Goal: Download file/media

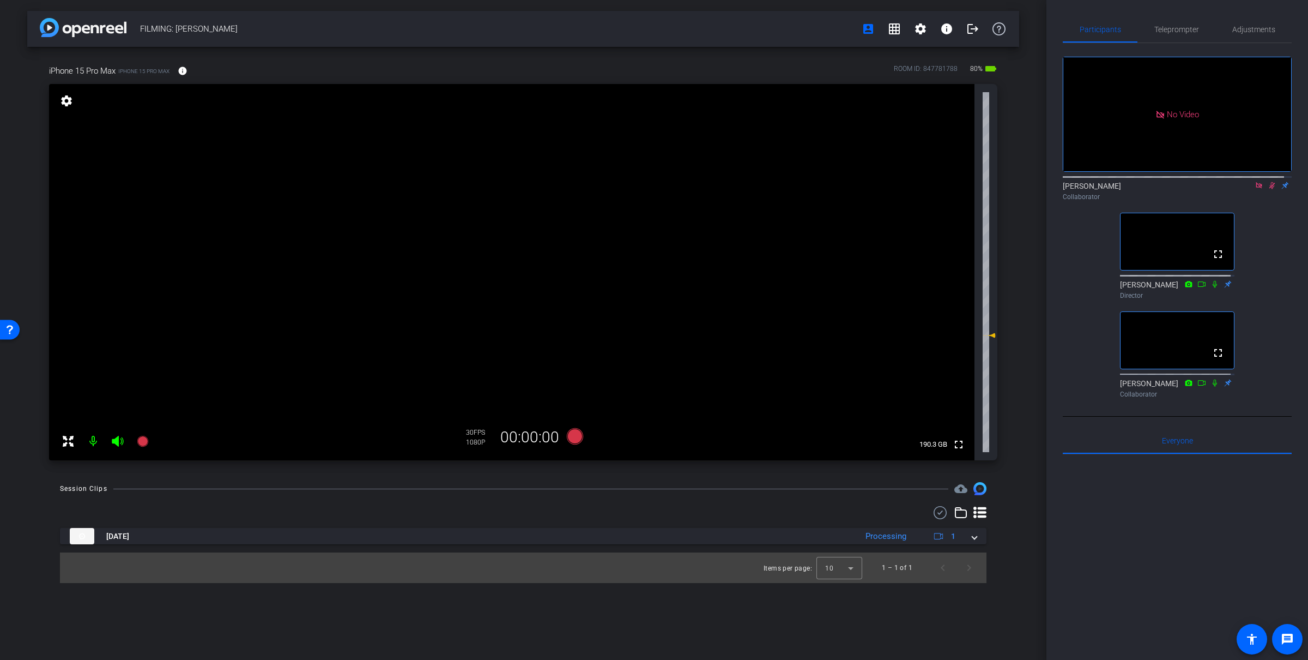
click at [1255, 189] on icon at bounding box center [1259, 186] width 9 height 8
click at [1268, 189] on icon at bounding box center [1272, 186] width 9 height 8
click at [777, 227] on video at bounding box center [512, 272] width 926 height 376
click at [1257, 189] on icon at bounding box center [1259, 185] width 4 height 7
click at [1242, 189] on icon at bounding box center [1246, 186] width 9 height 8
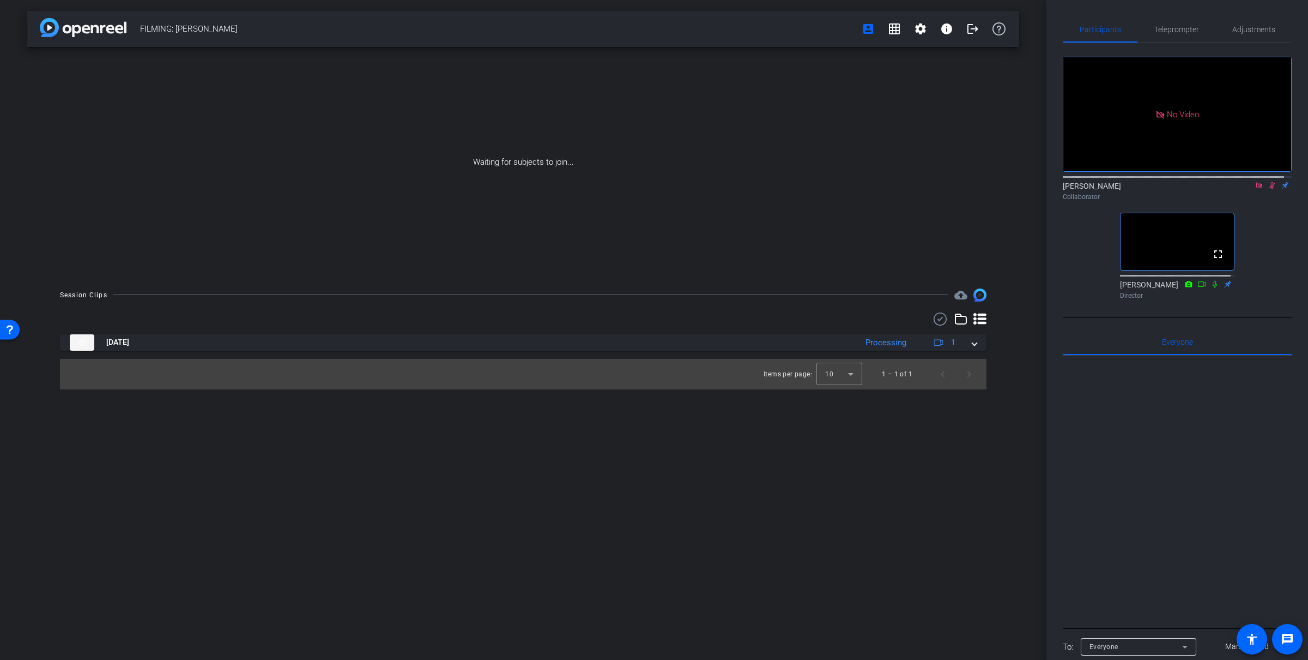
click at [1256, 188] on icon at bounding box center [1259, 185] width 6 height 6
click at [1255, 189] on icon at bounding box center [1259, 186] width 9 height 8
click at [1242, 189] on icon at bounding box center [1246, 186] width 9 height 8
click at [1268, 189] on icon at bounding box center [1272, 186] width 9 height 8
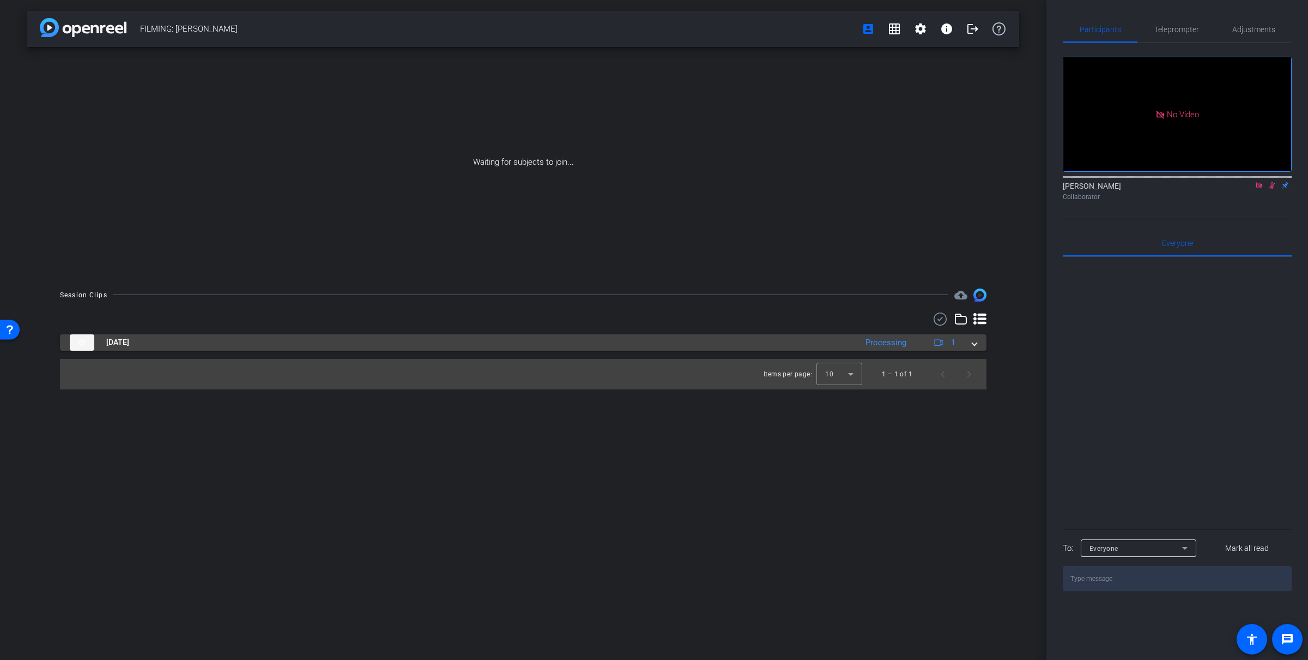
click at [974, 345] on span at bounding box center [975, 341] width 4 height 11
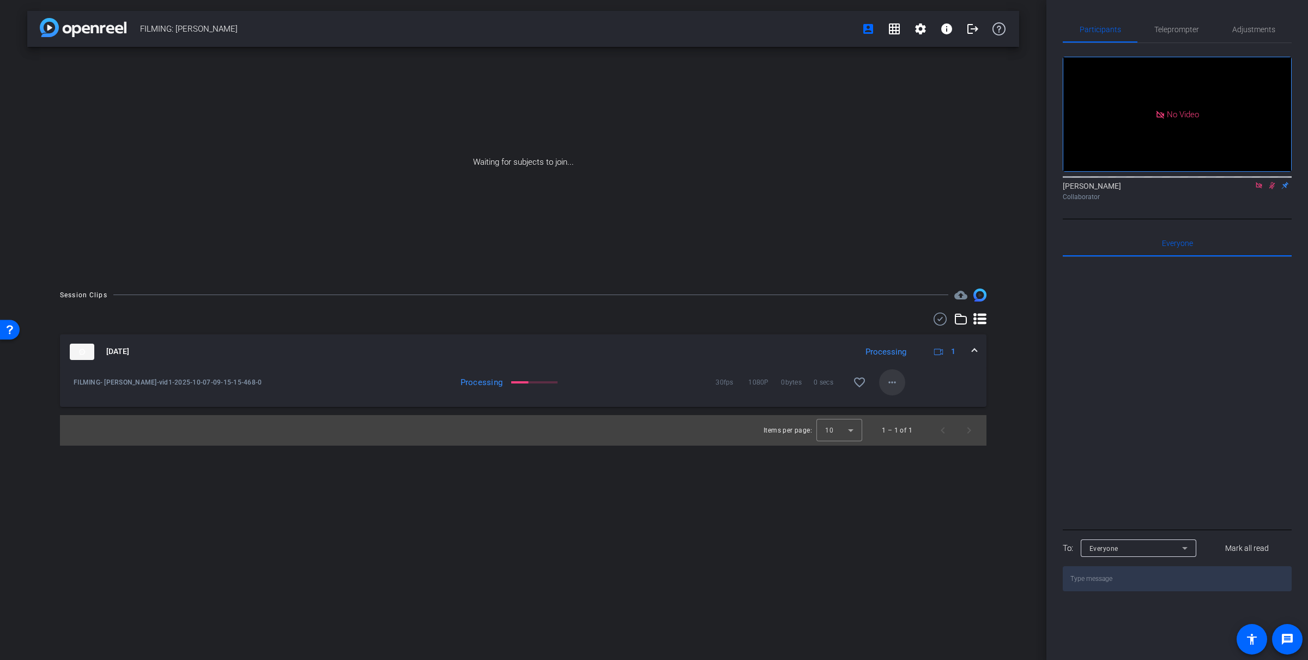
click at [883, 381] on span at bounding box center [892, 382] width 26 height 26
click at [898, 406] on span "Download Original" at bounding box center [920, 404] width 65 height 13
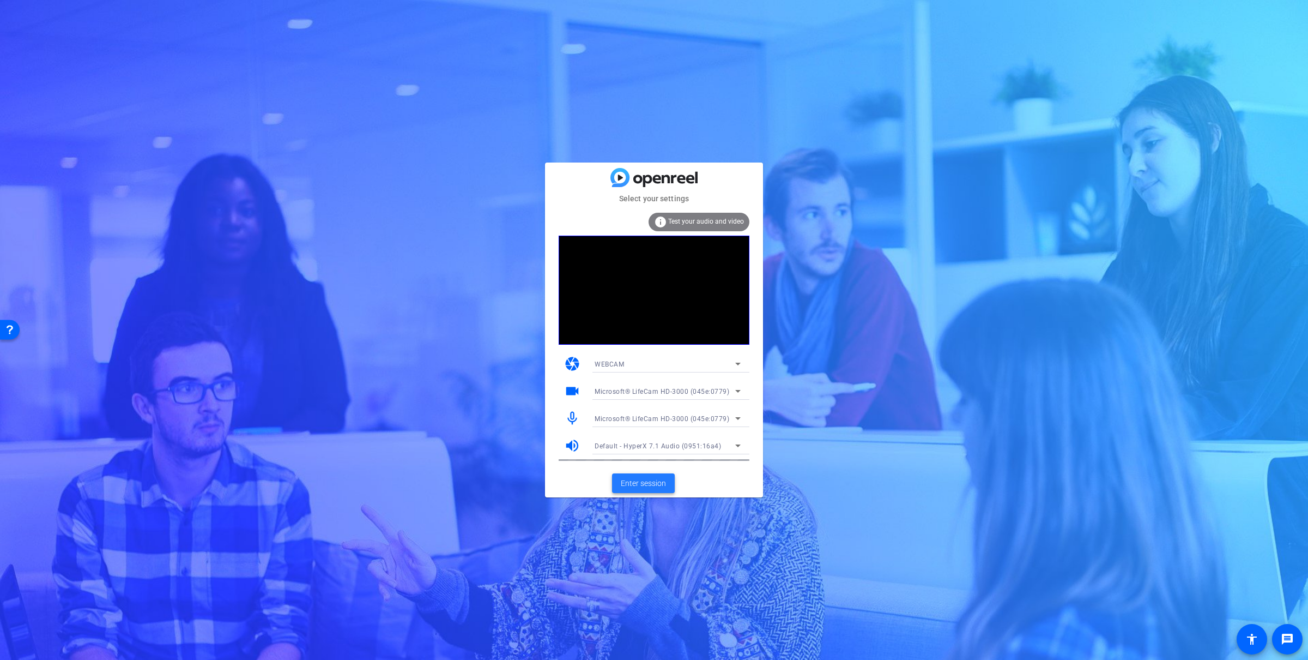
click at [660, 480] on span "Enter session" at bounding box center [643, 483] width 45 height 11
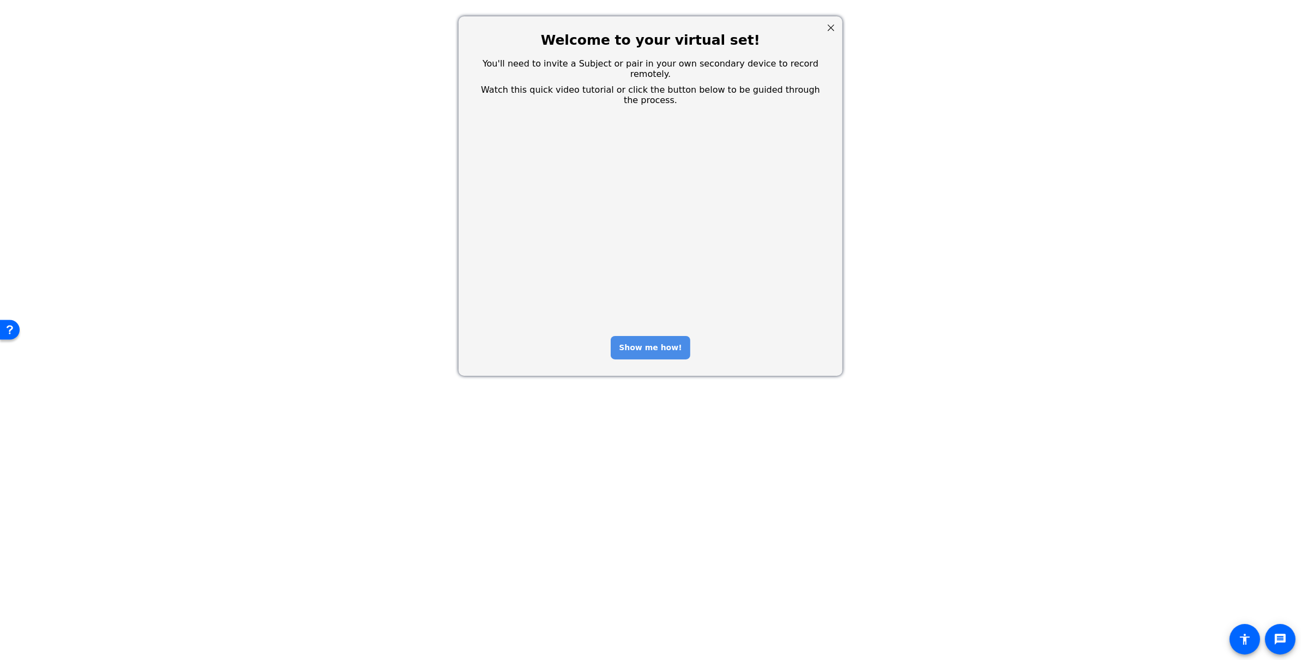
click at [644, 336] on div "Show me how!" at bounding box center [649, 347] width 79 height 23
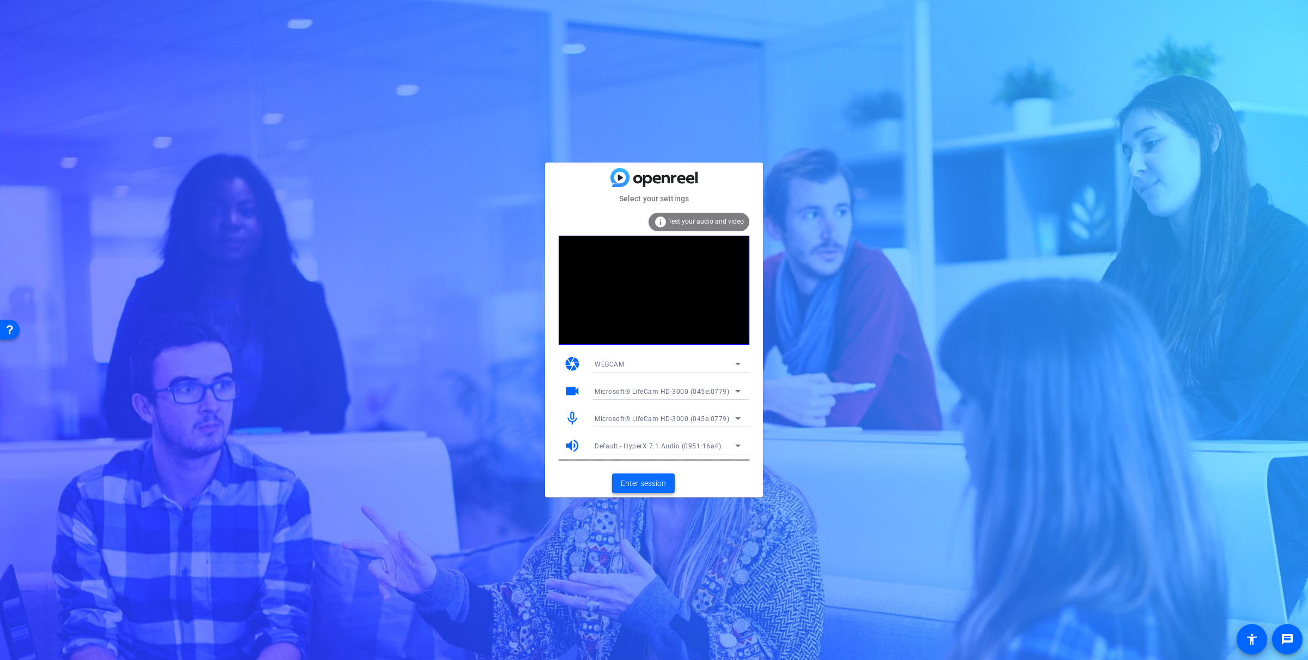
click at [627, 485] on span "Enter session" at bounding box center [643, 483] width 45 height 11
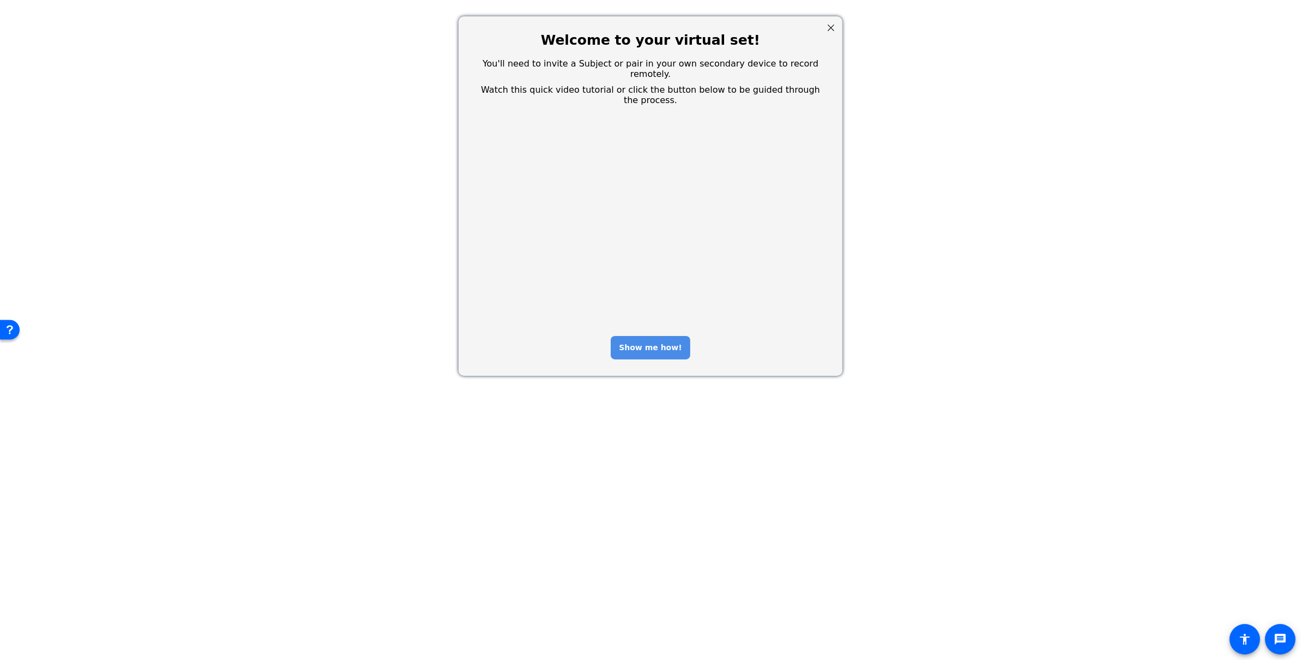
click at [646, 339] on div "Show me how!" at bounding box center [649, 347] width 79 height 23
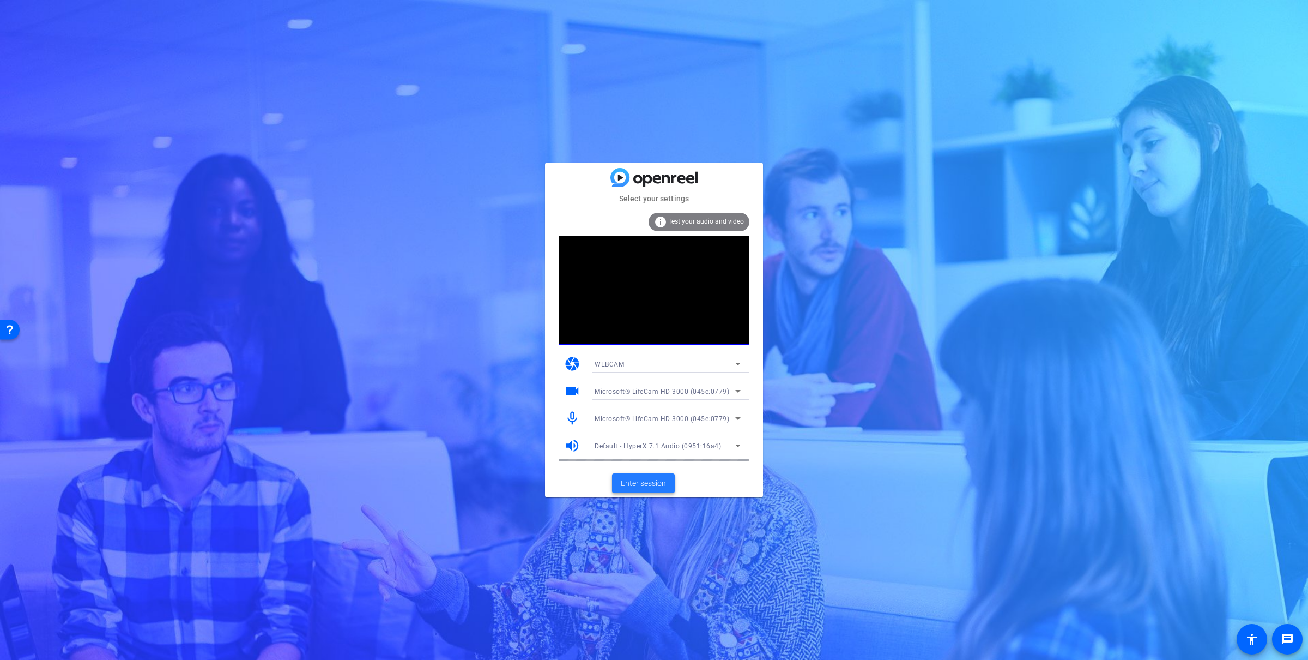
click at [624, 482] on span "Enter session" at bounding box center [643, 483] width 45 height 11
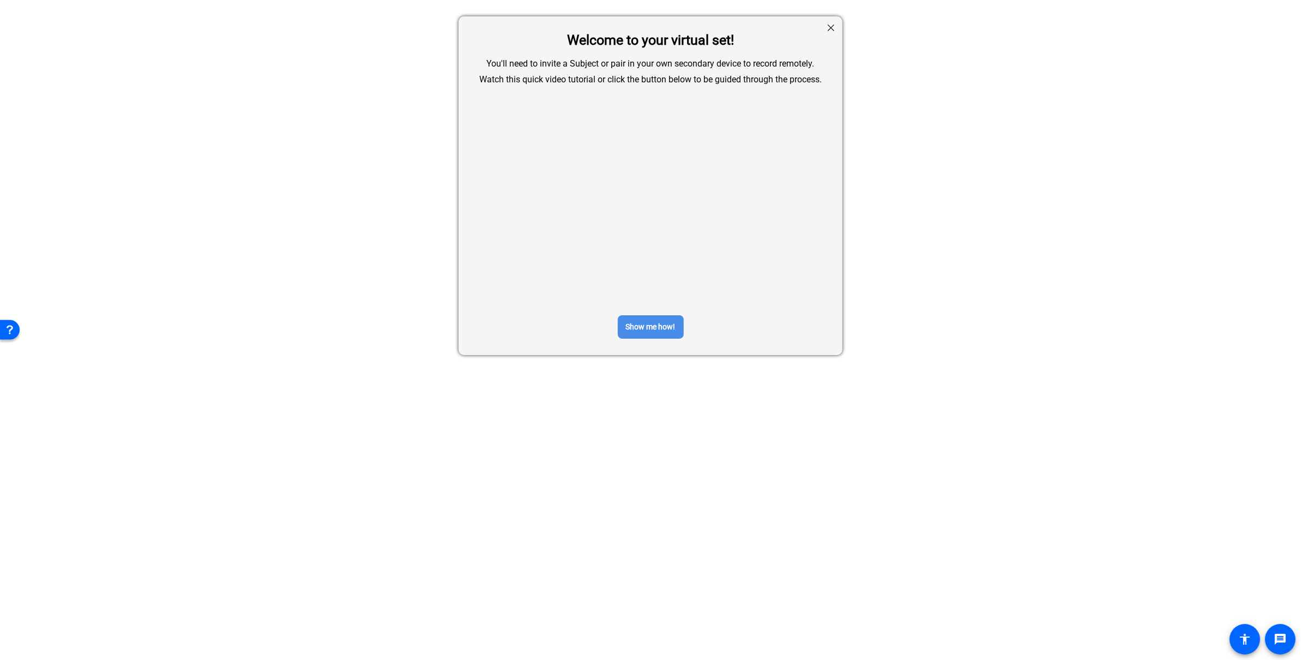
click at [661, 332] on div "Show me how!" at bounding box center [650, 326] width 66 height 23
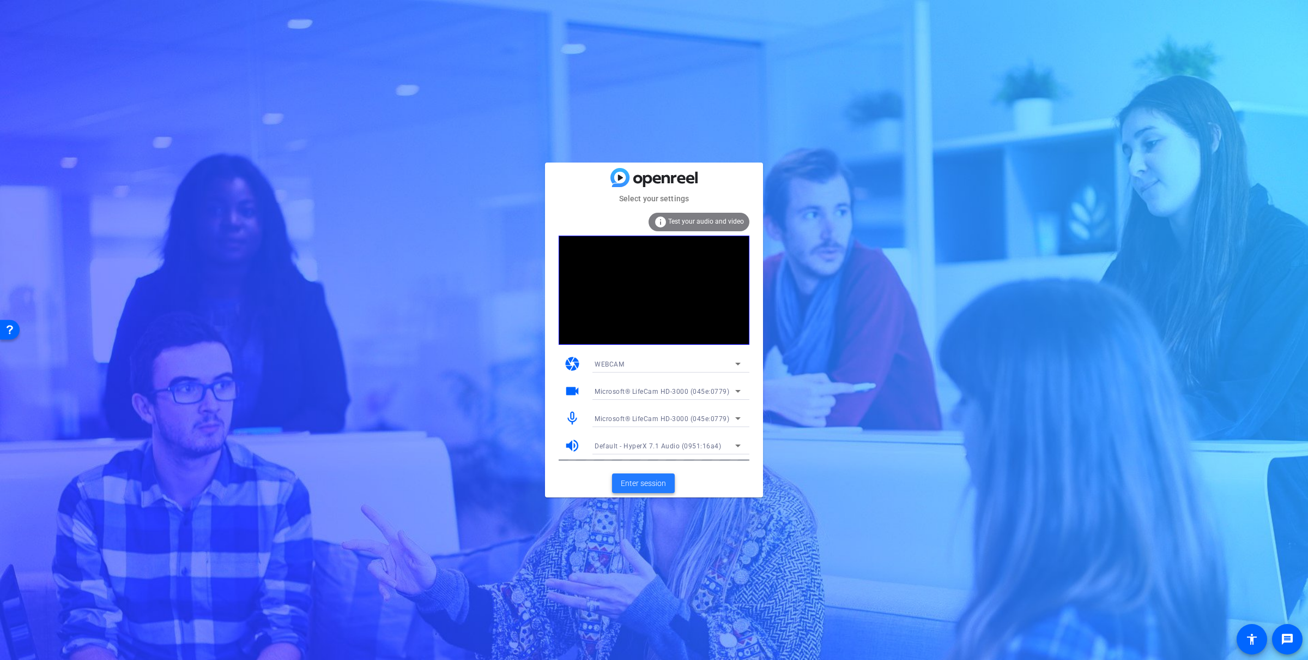
click at [636, 475] on button "Enter session" at bounding box center [643, 483] width 63 height 20
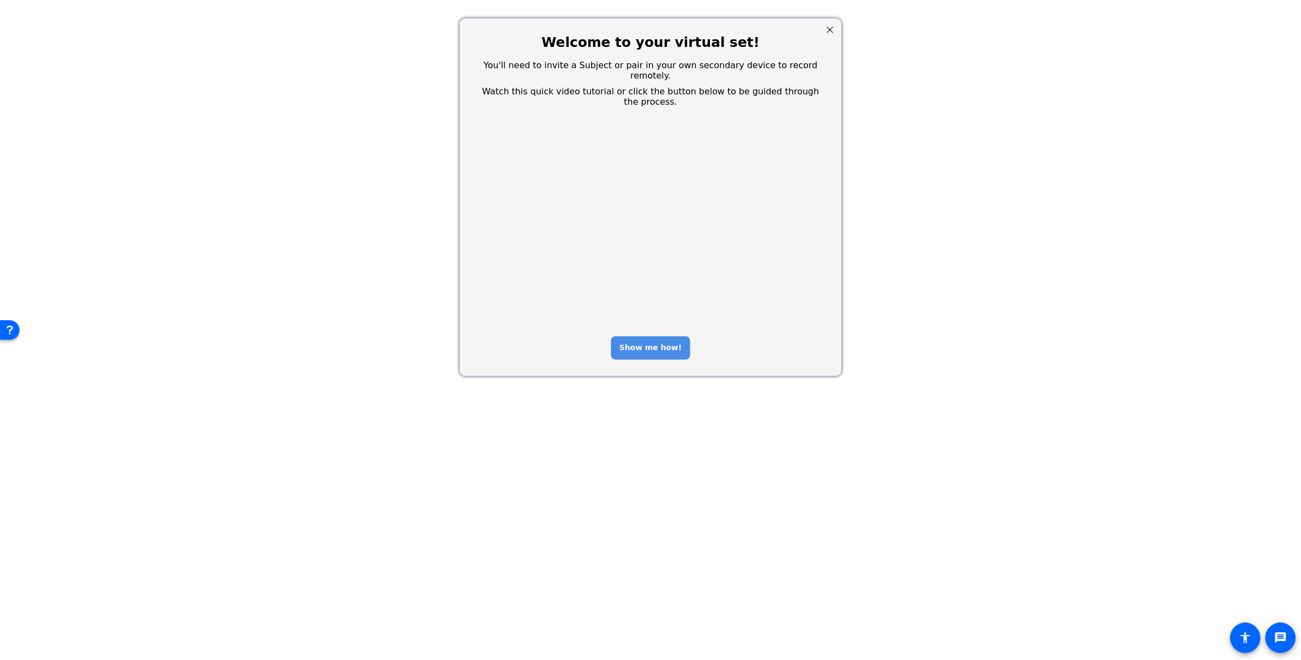
click at [669, 337] on div "Show me how!" at bounding box center [651, 348] width 79 height 23
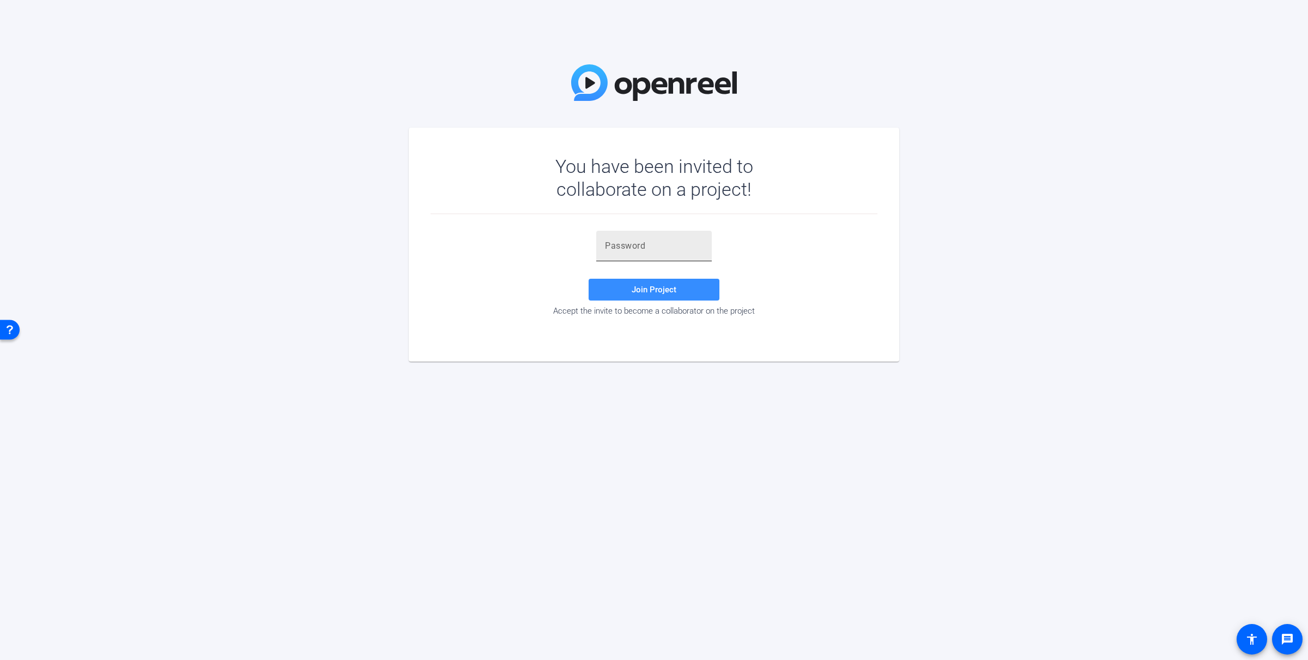
click at [681, 233] on div at bounding box center [654, 246] width 98 height 31
paste input "[rF1~V"
type input "[rF1~V"
click at [668, 280] on span at bounding box center [654, 289] width 131 height 26
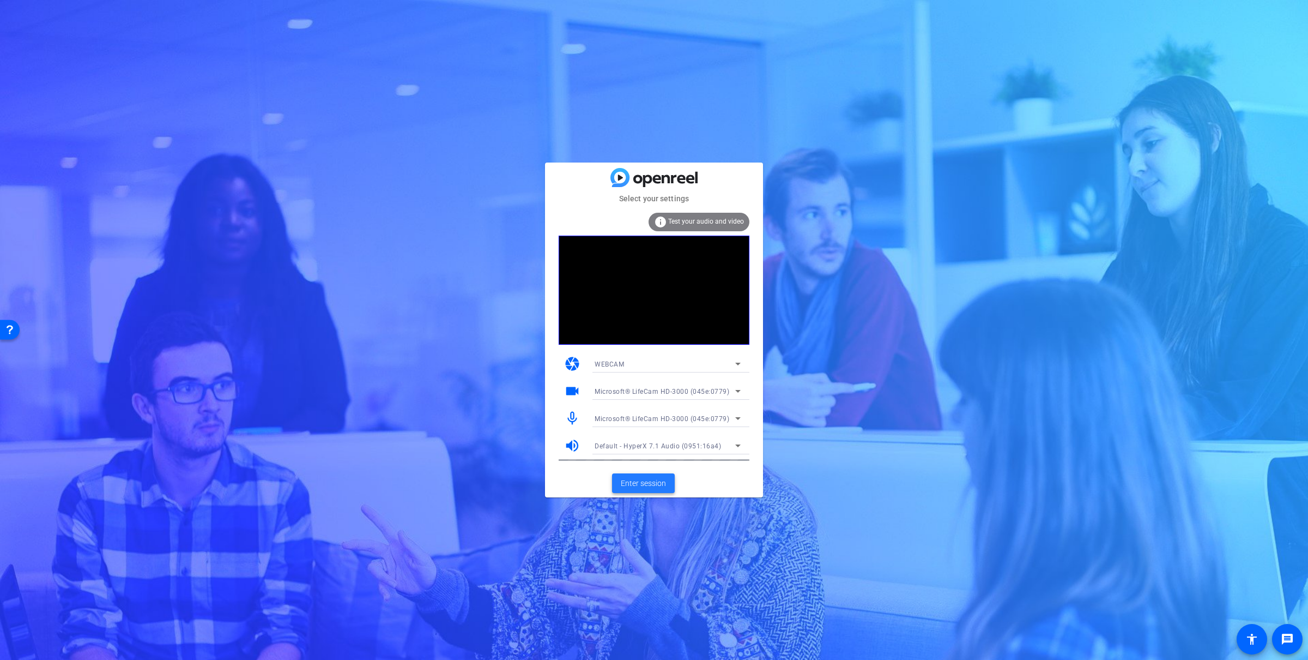
click at [653, 481] on span "Enter session" at bounding box center [643, 483] width 45 height 11
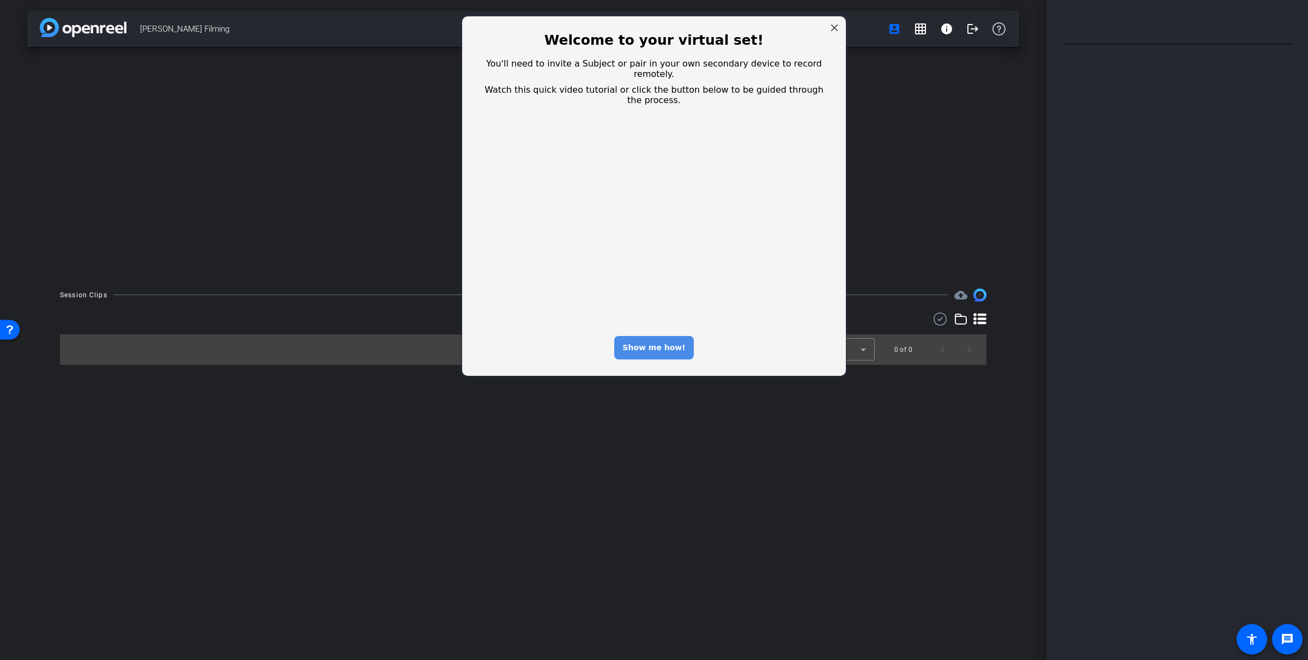
click at [665, 336] on div "Show me how!" at bounding box center [653, 347] width 79 height 23
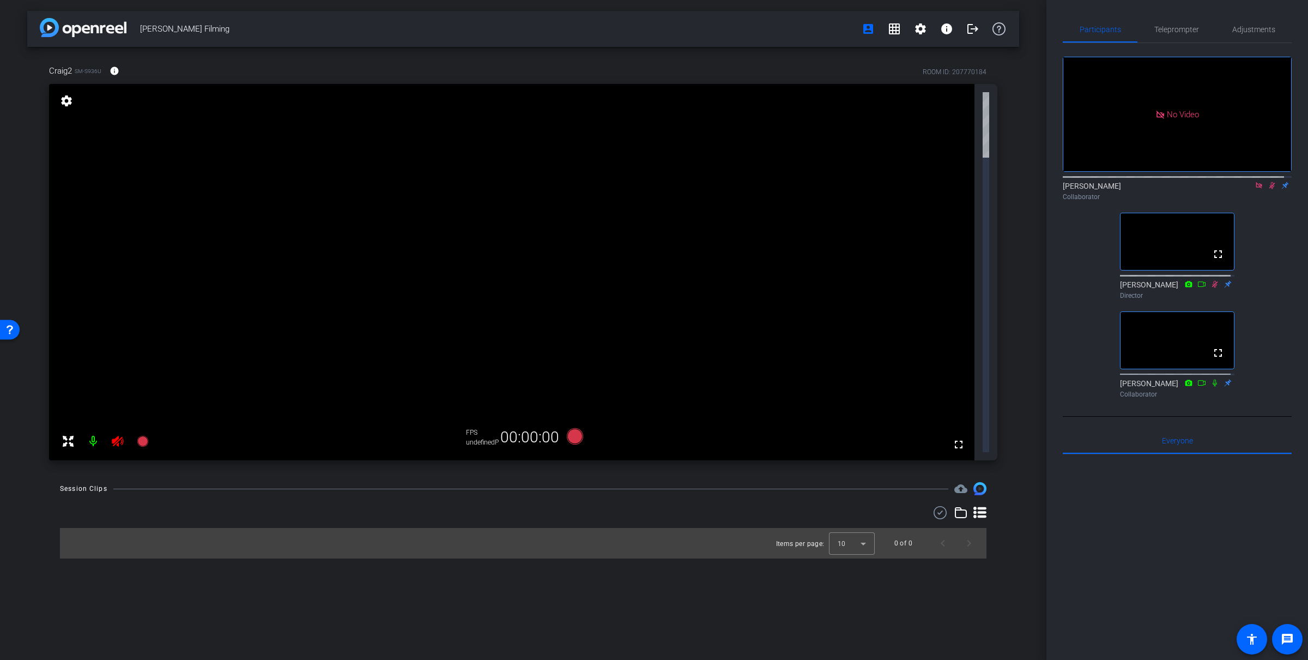
click at [1268, 189] on icon at bounding box center [1272, 186] width 9 height 8
click at [1253, 190] on mat-icon at bounding box center [1259, 185] width 13 height 10
click at [1194, 29] on span "Teleprompter" at bounding box center [1177, 30] width 45 height 8
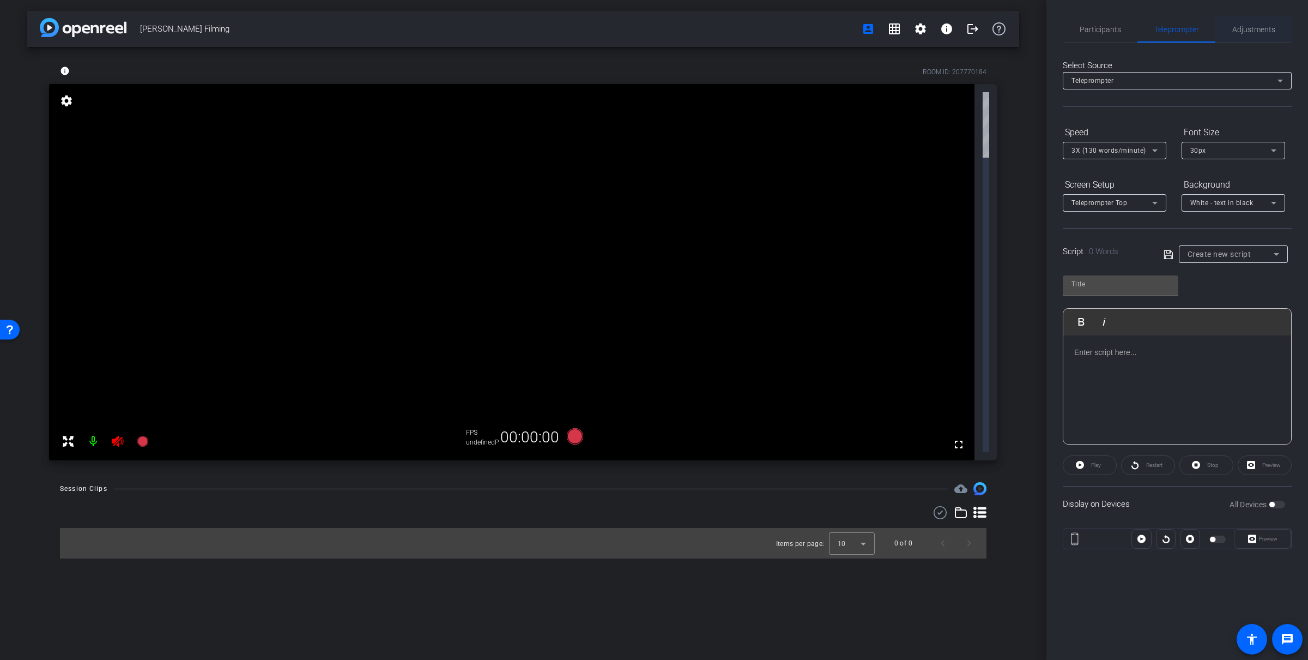
click at [1236, 32] on span "Adjustments" at bounding box center [1254, 30] width 43 height 8
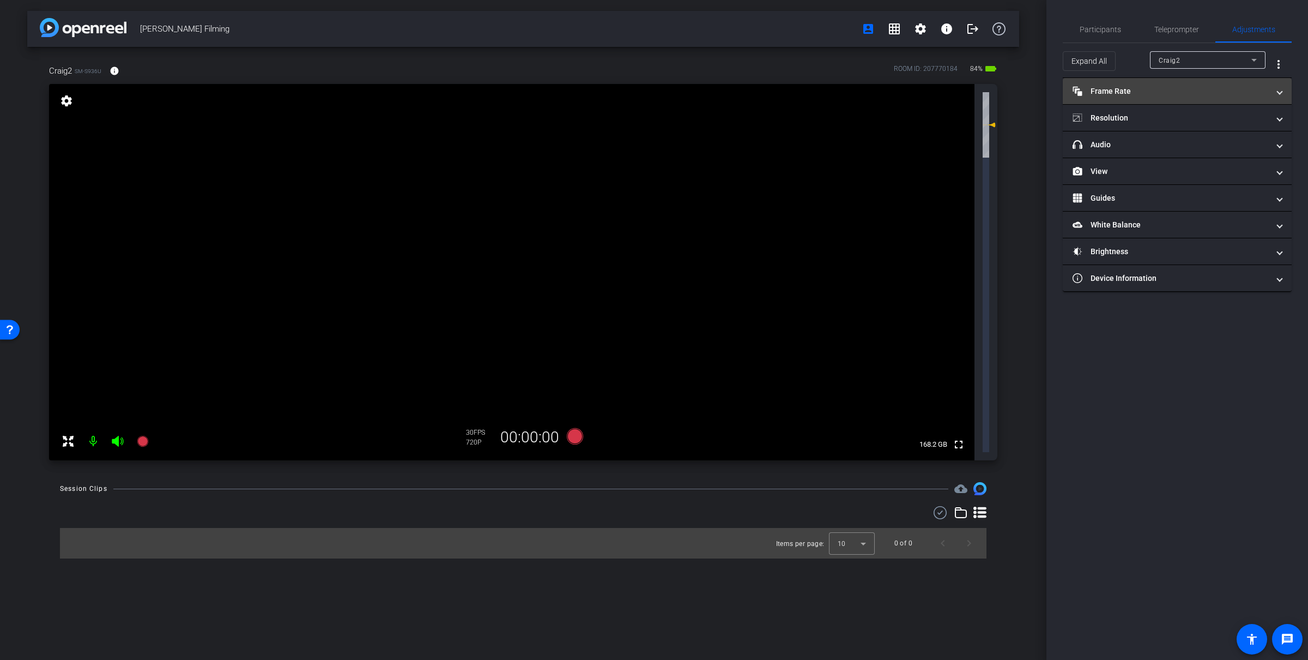
click at [1149, 99] on mat-expansion-panel-header "Frame Rate Frame Rate" at bounding box center [1177, 91] width 229 height 26
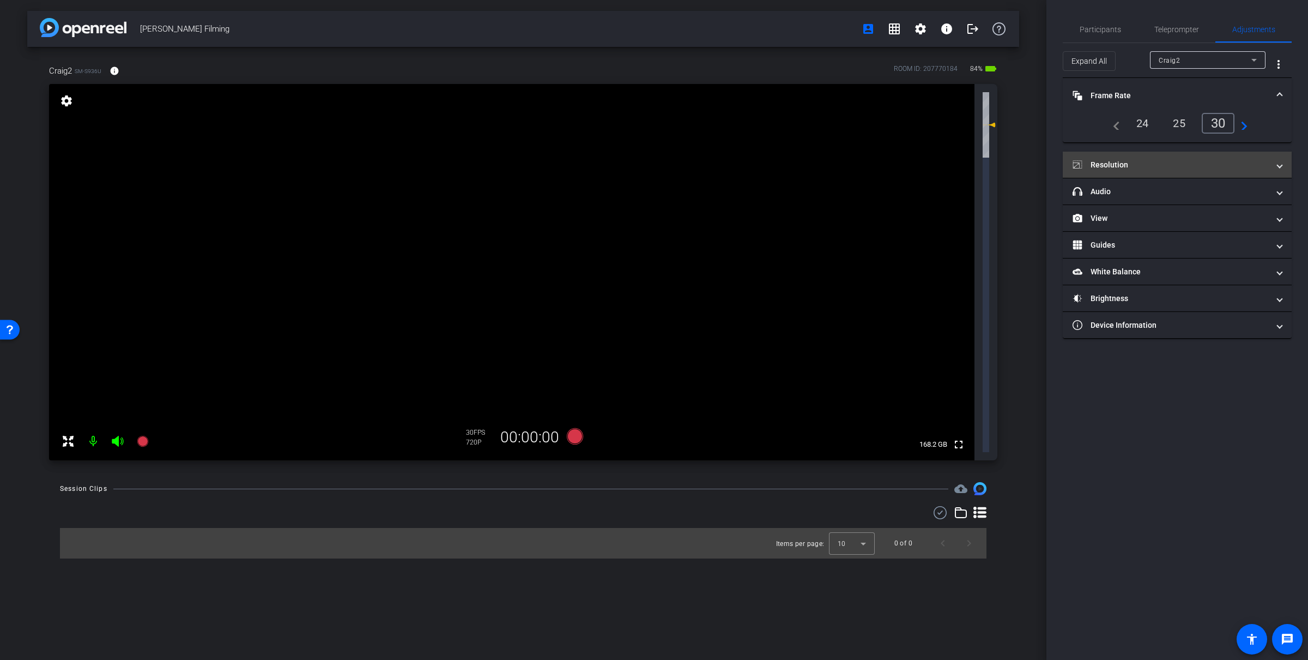
click at [1144, 168] on mat-panel-title "Resolution" at bounding box center [1171, 164] width 196 height 11
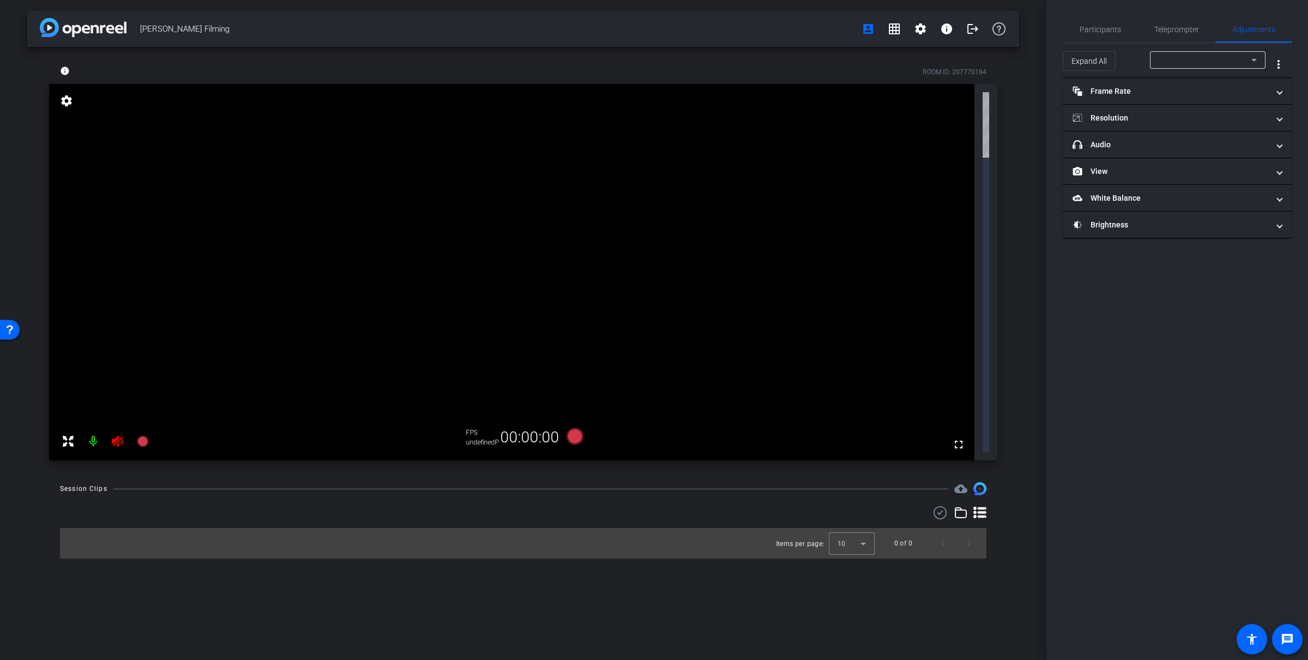
click at [1113, 119] on mat-panel-title "Resolution" at bounding box center [1171, 117] width 196 height 11
click at [1132, 115] on mat-panel-title "Resolution" at bounding box center [1171, 117] width 196 height 11
click at [1085, 28] on span "Participants" at bounding box center [1100, 30] width 41 height 8
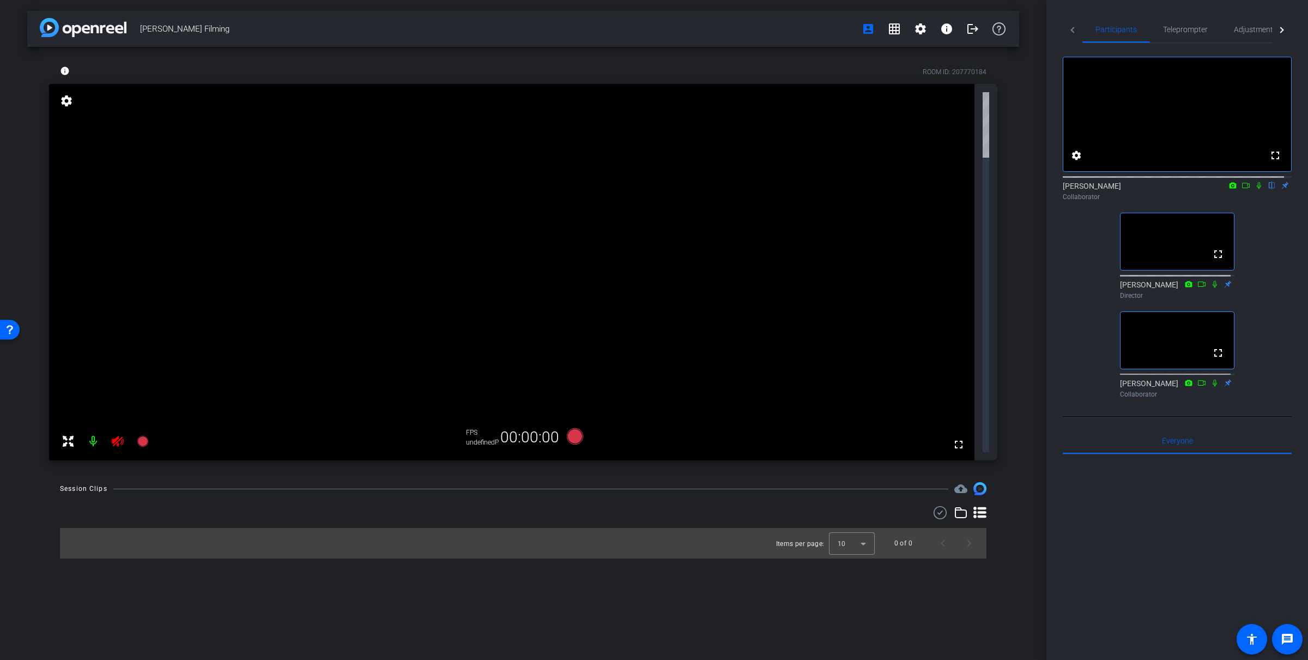
click at [915, 325] on div "[PERSON_NAME] Filming account_box grid_on settings info logout info ROOM ID: 20…" at bounding box center [523, 330] width 1047 height 660
click at [119, 443] on icon at bounding box center [117, 440] width 13 height 13
click at [1186, 28] on span "Teleprompter" at bounding box center [1185, 30] width 45 height 8
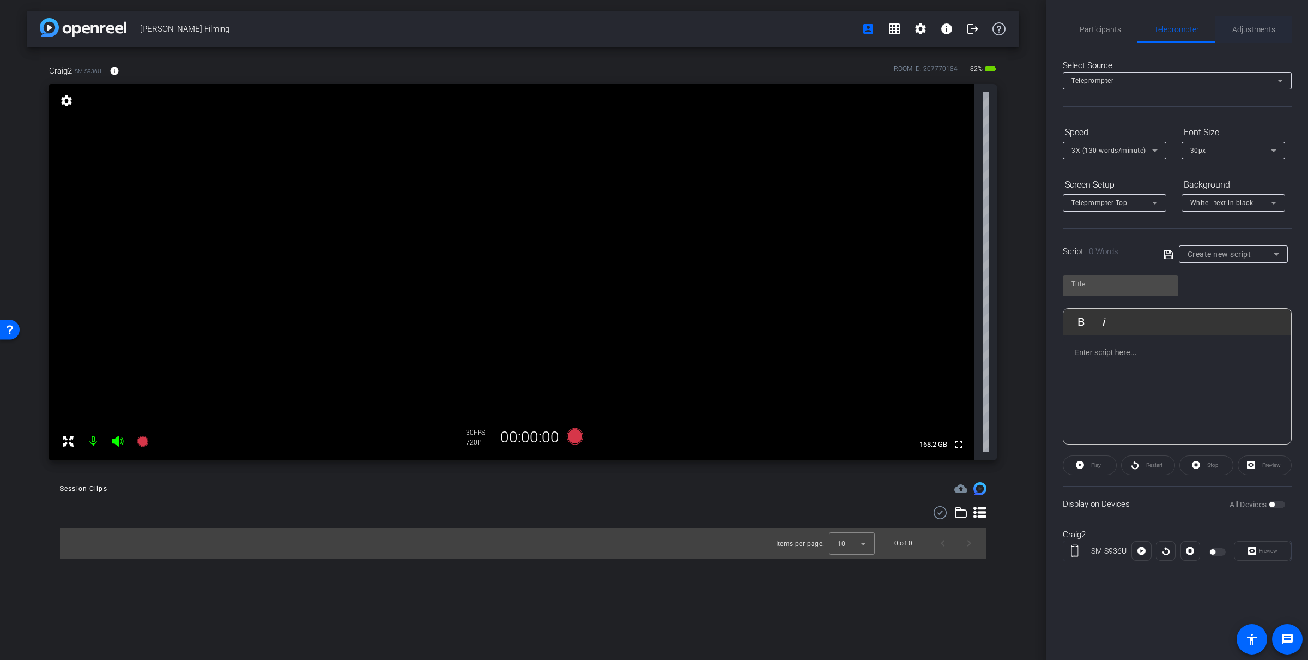
click at [1289, 28] on div "Adjustments" at bounding box center [1254, 29] width 76 height 26
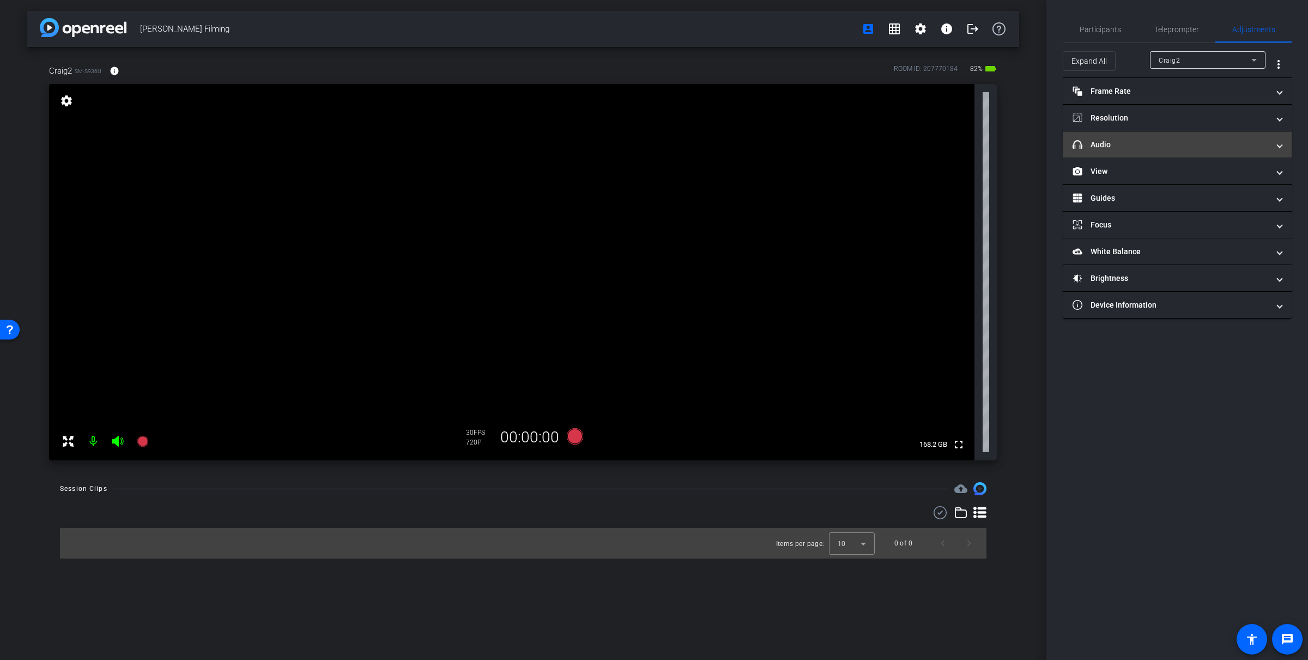
click at [1205, 134] on mat-expansion-panel-header "headphone icon Audio" at bounding box center [1177, 144] width 229 height 26
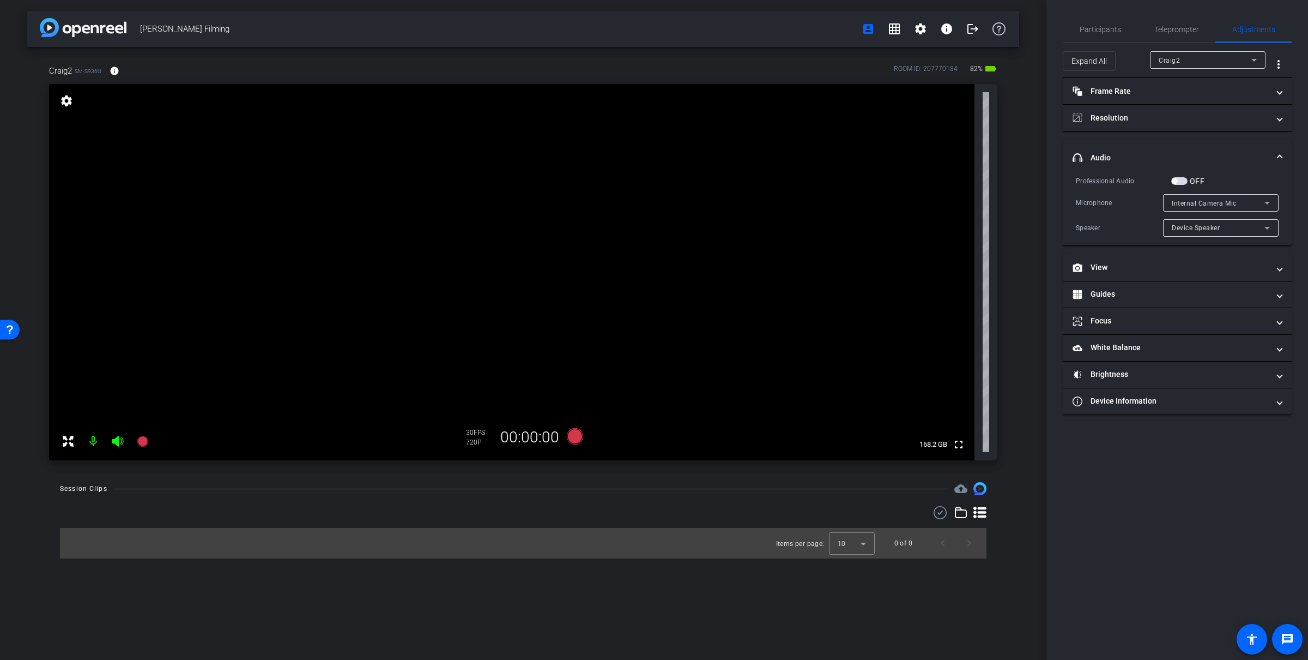
click at [1197, 200] on span "Internal Camera Mic" at bounding box center [1204, 204] width 65 height 8
click at [1178, 182] on div at bounding box center [654, 330] width 1308 height 660
click at [1178, 182] on span "button" at bounding box center [1174, 180] width 5 height 5
click at [1178, 182] on span "button" at bounding box center [1180, 181] width 16 height 8
click at [1181, 180] on span "button" at bounding box center [1180, 181] width 16 height 8
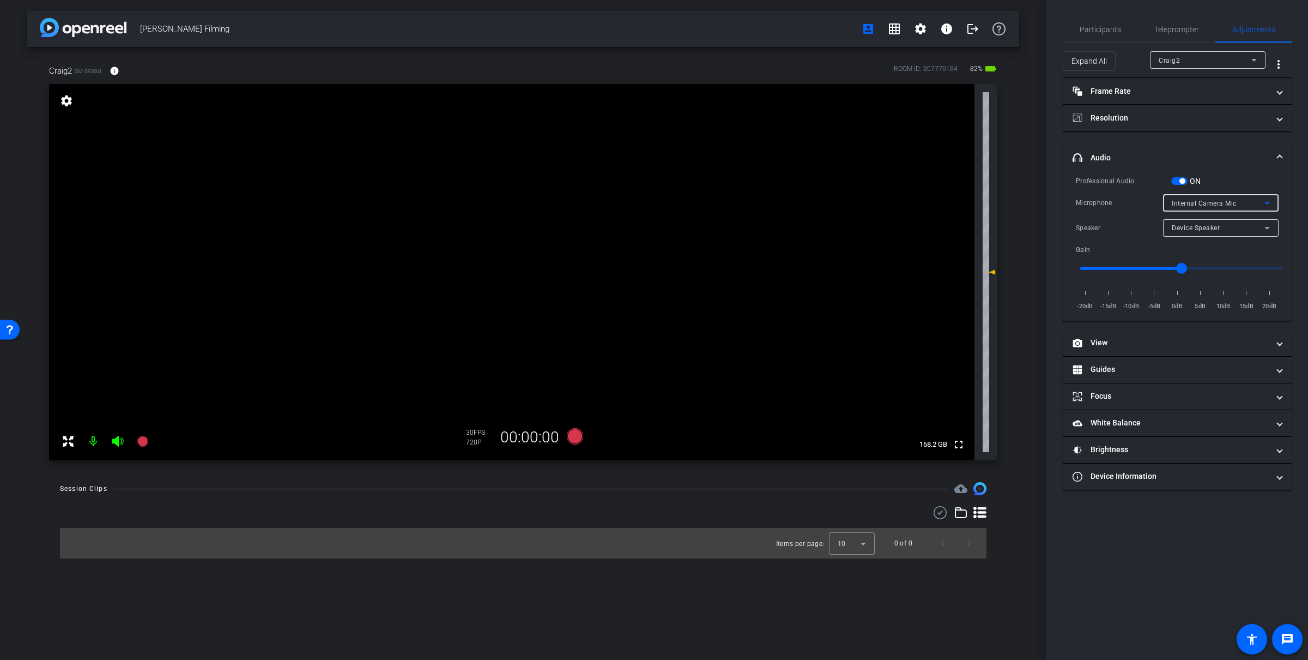
click at [1201, 200] on span "Internal Camera Mic" at bounding box center [1204, 204] width 65 height 8
click at [1200, 245] on span "Internal Mic 1" at bounding box center [1194, 242] width 45 height 13
click at [1200, 200] on span "Internal Mic 1" at bounding box center [1194, 204] width 44 height 8
click at [1200, 200] on body "Accessibility Screen-Reader Guide, Feedback, and Issue Reporting | New window m…" at bounding box center [654, 330] width 1308 height 660
click at [1200, 257] on span "Internal Mic 2" at bounding box center [1194, 259] width 45 height 13
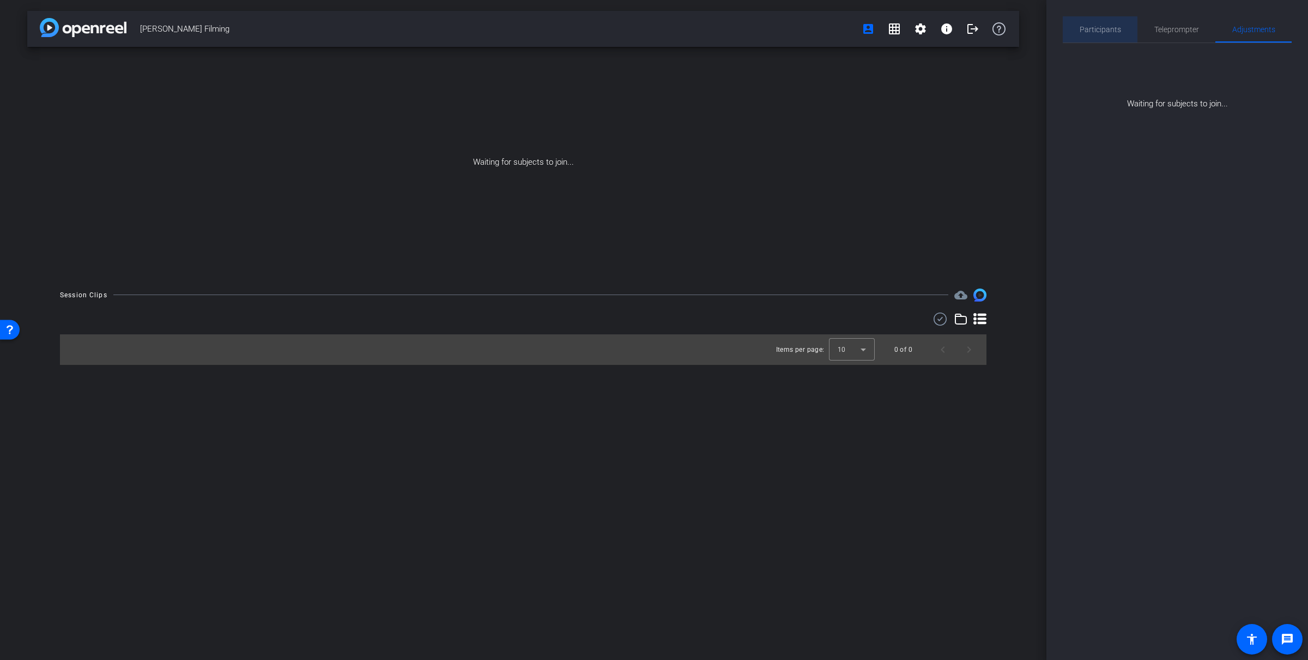
click at [1119, 26] on span "Participants" at bounding box center [1100, 30] width 41 height 8
click at [1119, 25] on div "Participants" at bounding box center [1100, 29] width 75 height 26
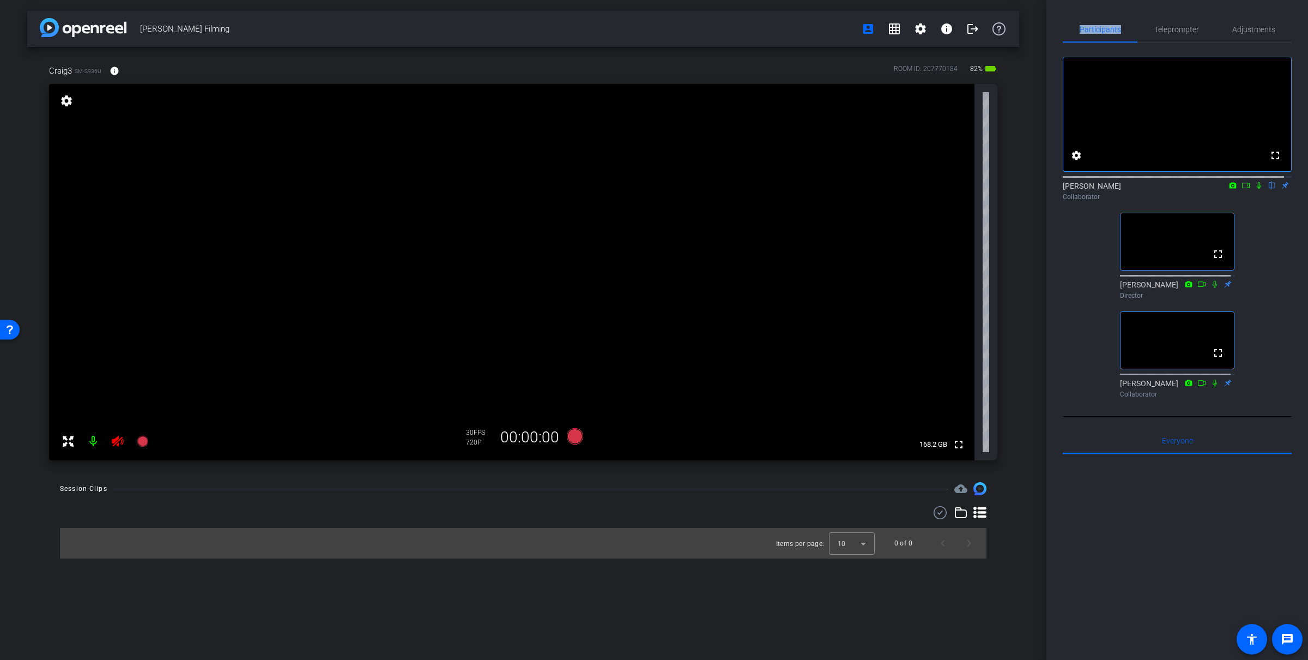
click at [72, 108] on div "settings" at bounding box center [66, 101] width 19 height 19
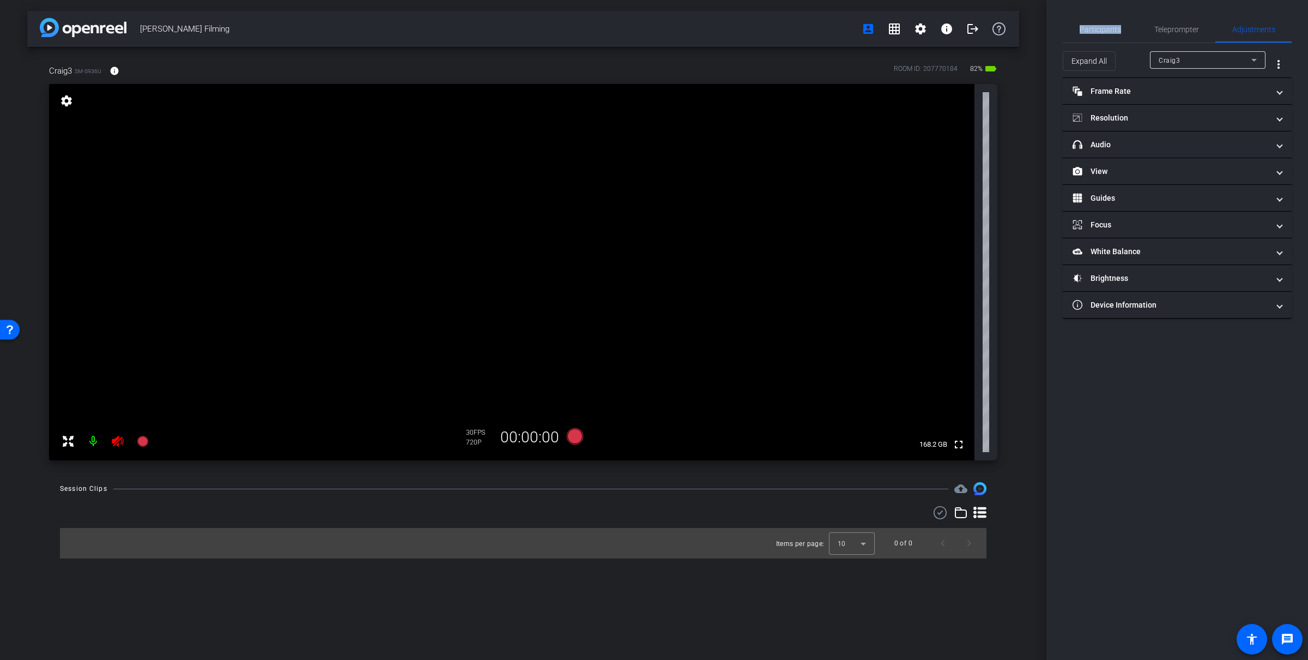
click at [67, 100] on mat-icon "settings" at bounding box center [66, 100] width 15 height 13
click at [113, 446] on icon at bounding box center [117, 440] width 13 height 13
click at [118, 442] on icon at bounding box center [117, 441] width 11 height 11
click at [120, 444] on icon at bounding box center [117, 440] width 13 height 13
click at [120, 444] on div at bounding box center [105, 441] width 96 height 22
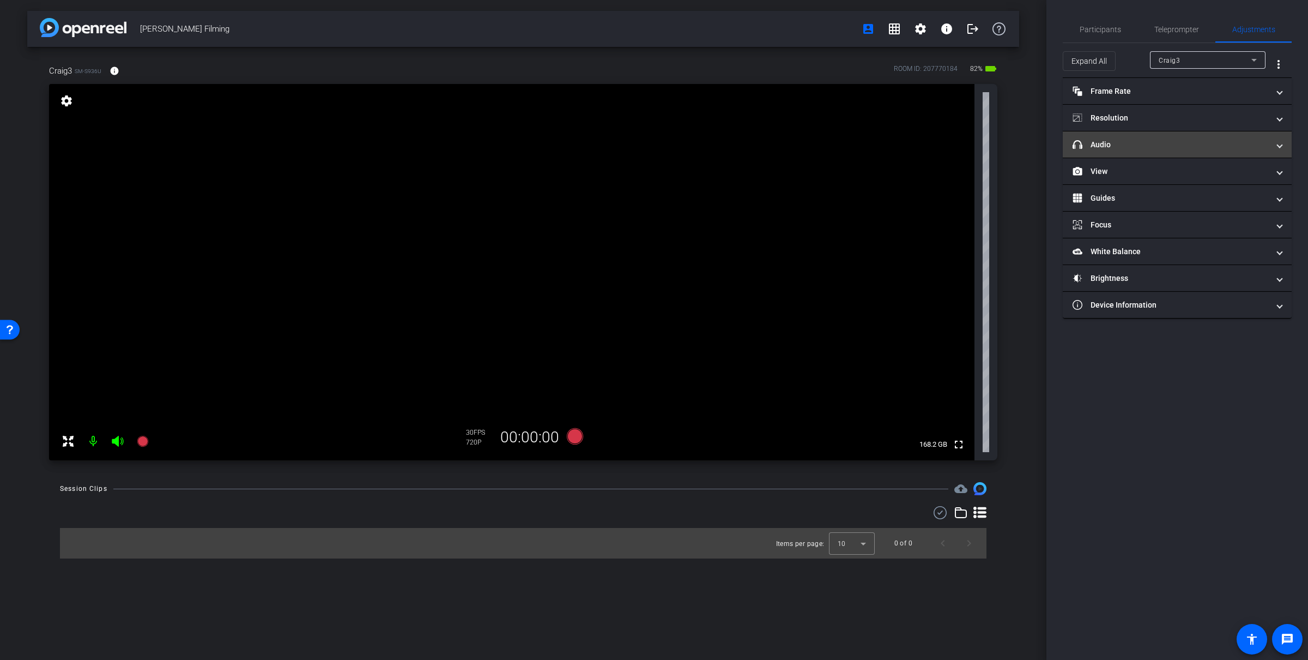
click at [1132, 154] on mat-expansion-panel-header "headphone icon Audio" at bounding box center [1177, 144] width 229 height 26
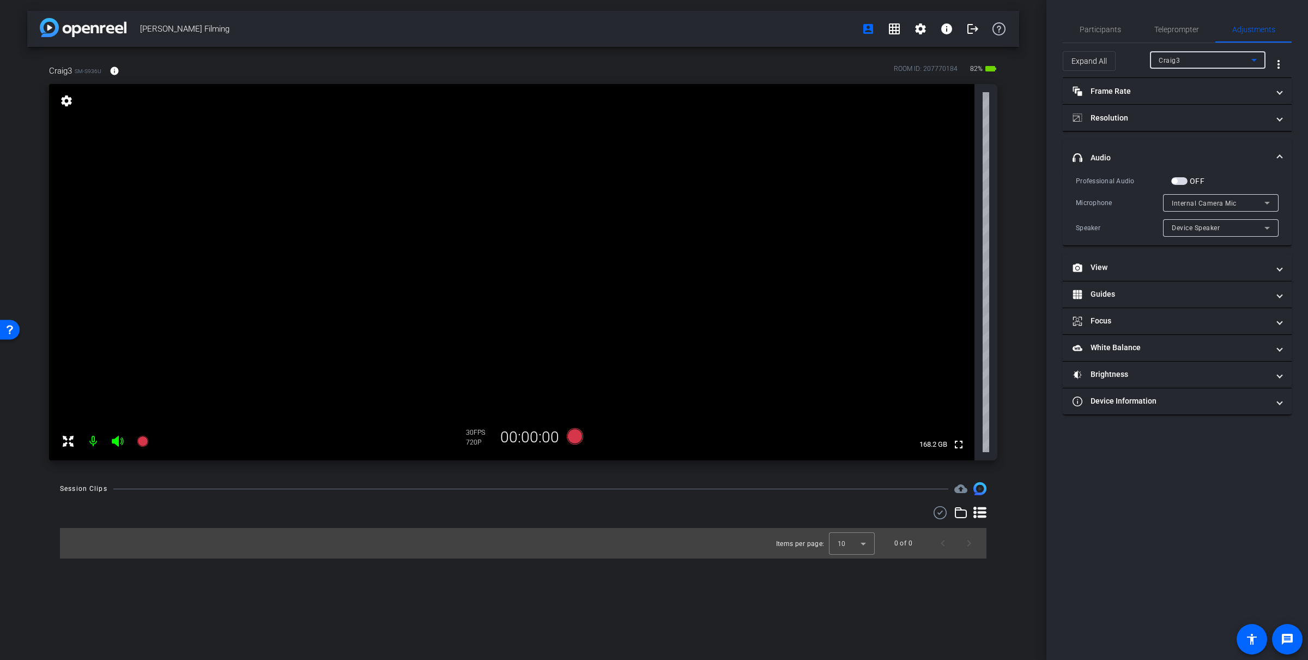
click at [1193, 59] on div "Craig3" at bounding box center [1205, 60] width 93 height 14
click at [1193, 59] on body "Accessibility Screen-Reader Guide, Feedback, and Issue Reporting | New window m…" at bounding box center [654, 330] width 1308 height 660
click at [1136, 41] on div at bounding box center [654, 330] width 1308 height 660
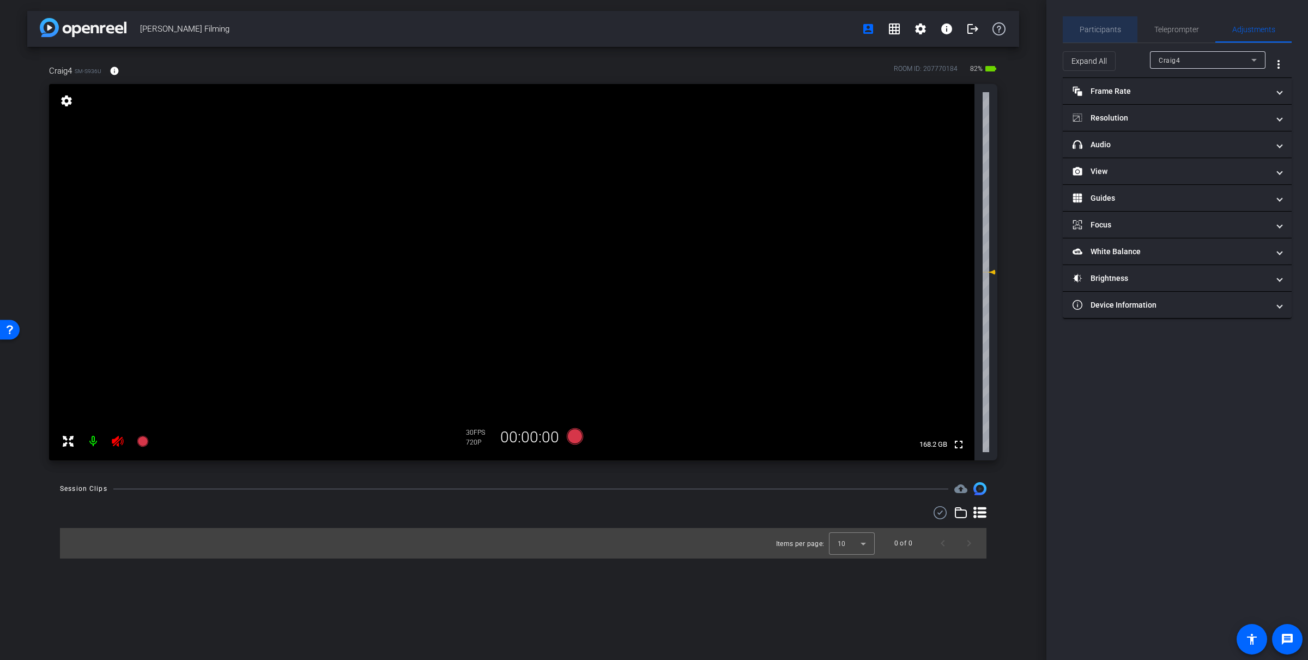
click at [1109, 26] on span "Participants" at bounding box center [1100, 30] width 41 height 8
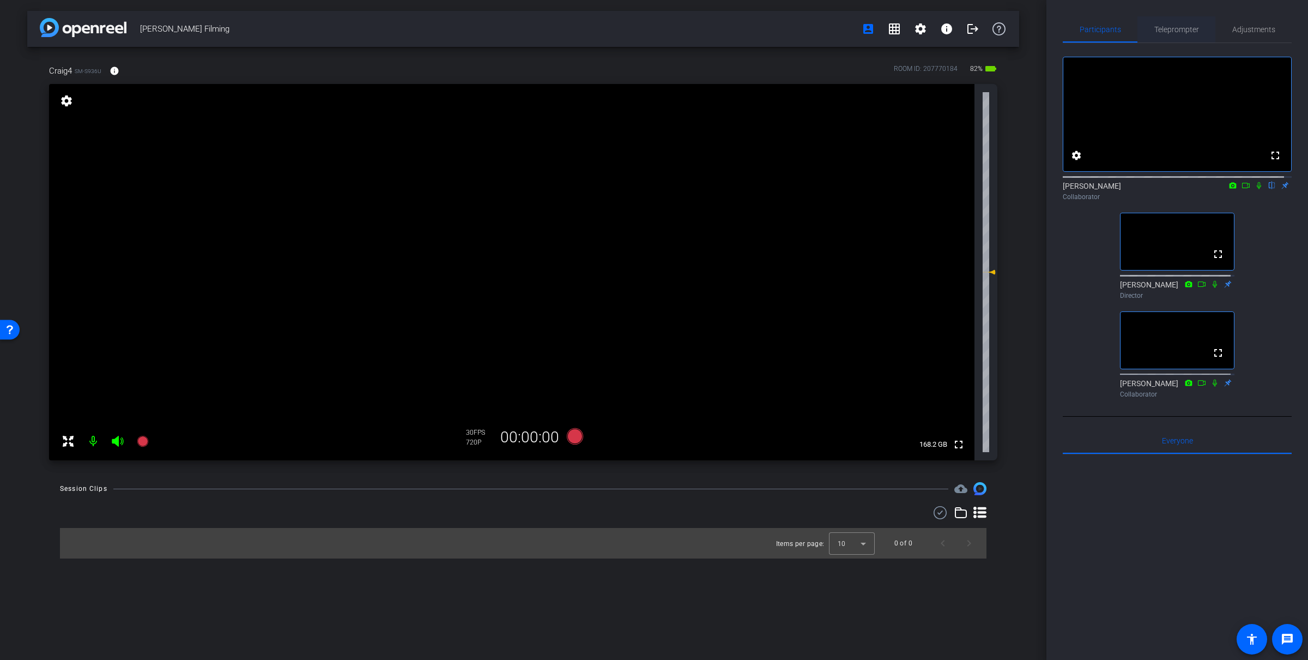
click at [1181, 33] on span "Teleprompter" at bounding box center [1177, 30] width 45 height 8
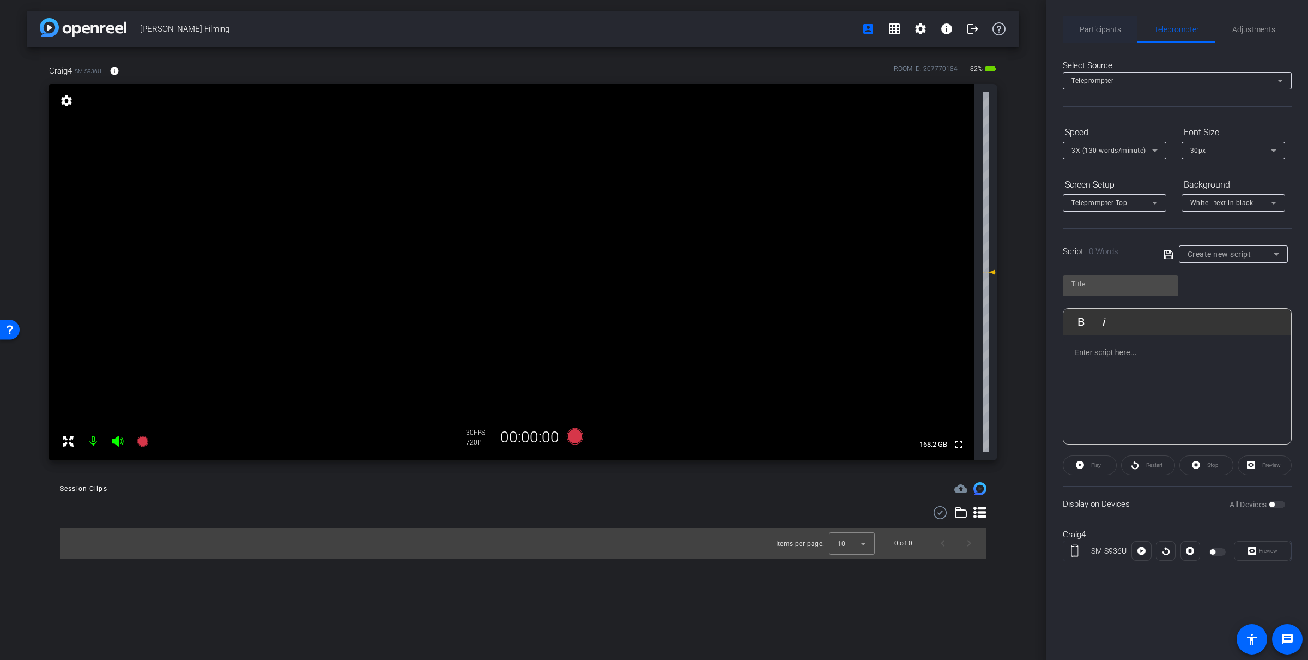
click at [1105, 32] on span "Participants" at bounding box center [1100, 30] width 41 height 8
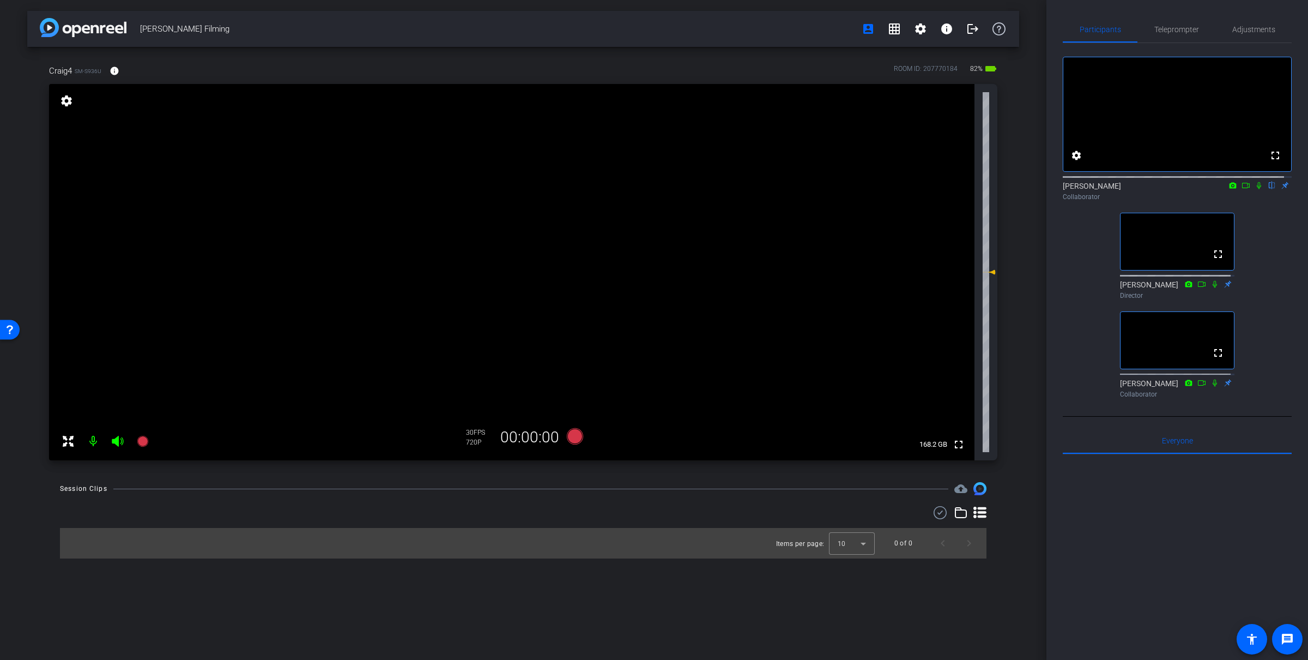
click at [1257, 189] on icon at bounding box center [1259, 185] width 4 height 7
click at [1255, 189] on icon at bounding box center [1259, 186] width 9 height 8
click at [1257, 189] on icon at bounding box center [1259, 185] width 4 height 7
click at [1242, 189] on icon at bounding box center [1246, 186] width 9 height 8
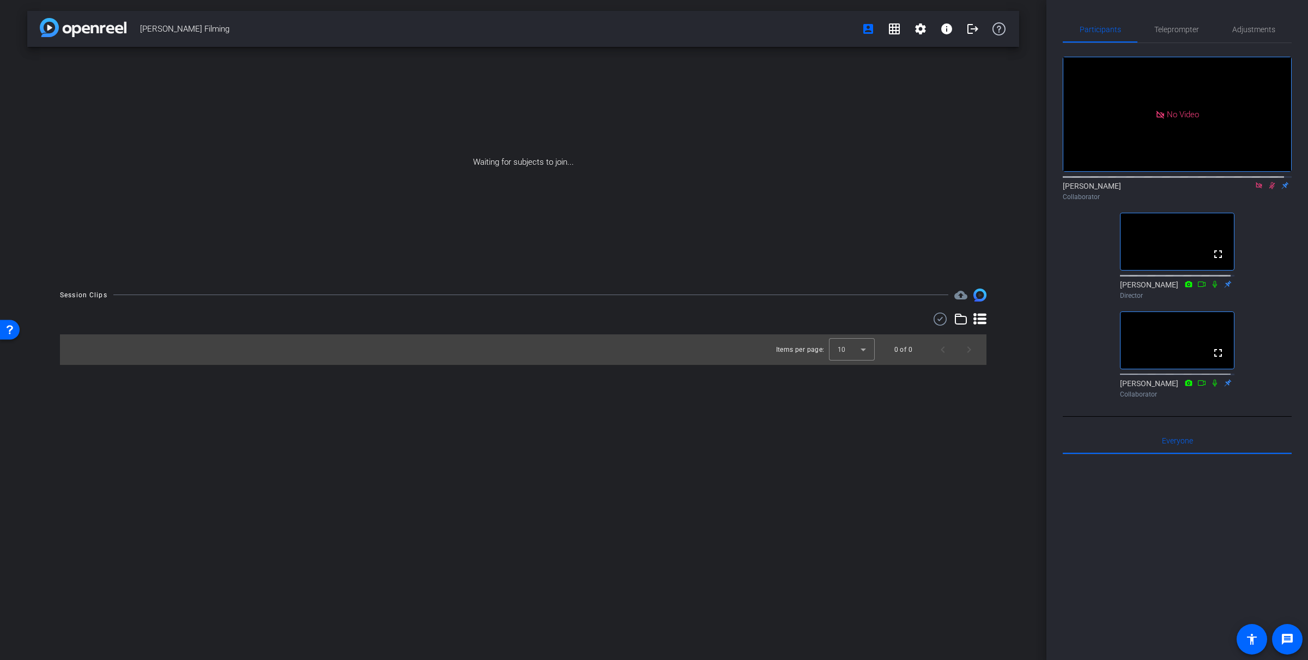
click at [1255, 189] on icon at bounding box center [1259, 186] width 9 height 8
click at [1233, 30] on span "Adjustments" at bounding box center [1254, 30] width 43 height 8
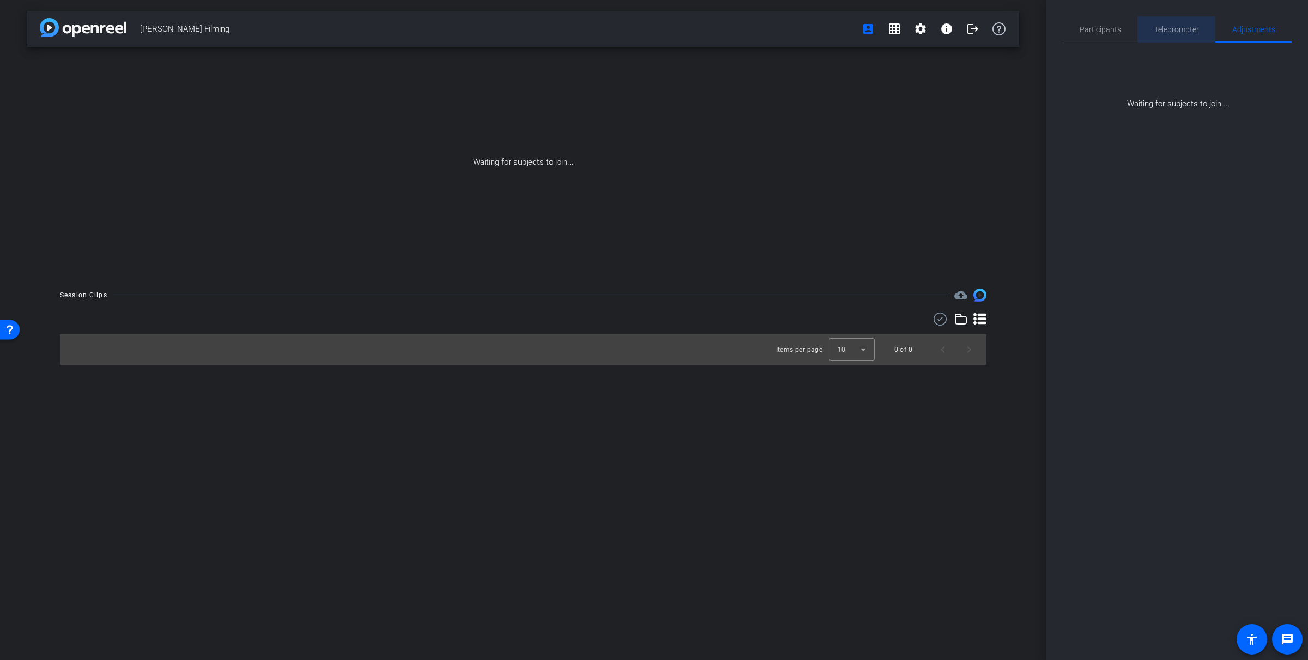
click at [1182, 22] on span "Teleprompter" at bounding box center [1177, 29] width 45 height 26
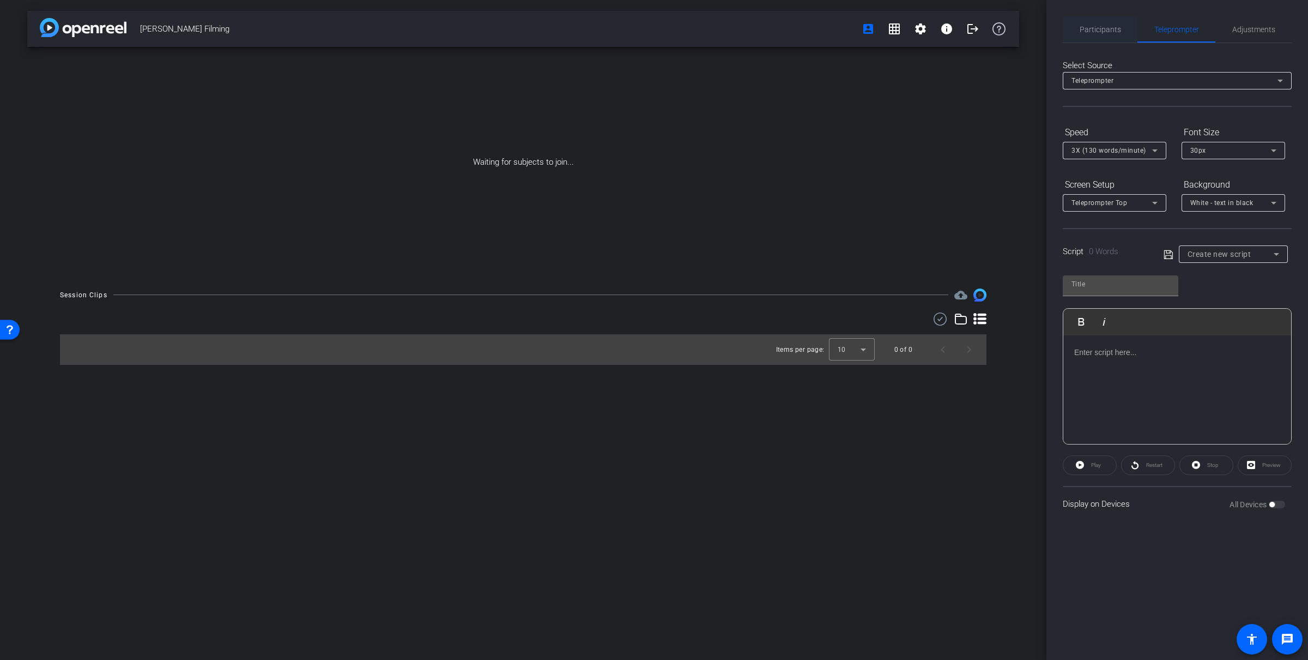
click at [1121, 27] on div "Participants" at bounding box center [1100, 29] width 75 height 26
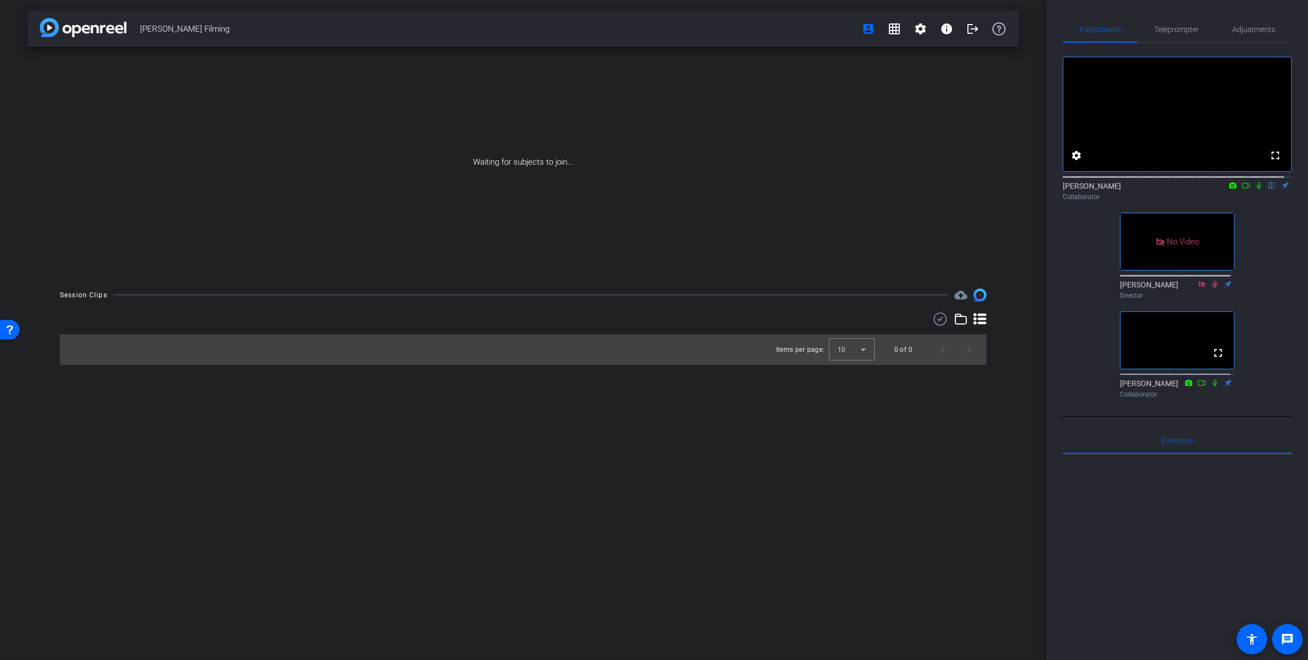
click at [1255, 189] on icon at bounding box center [1259, 186] width 9 height 8
click at [1242, 189] on icon at bounding box center [1246, 186] width 9 height 8
click at [1242, 195] on div "[PERSON_NAME] Collaborator" at bounding box center [1177, 190] width 229 height 21
click at [1268, 189] on icon at bounding box center [1272, 186] width 9 height 8
click at [1256, 188] on icon at bounding box center [1259, 185] width 6 height 6
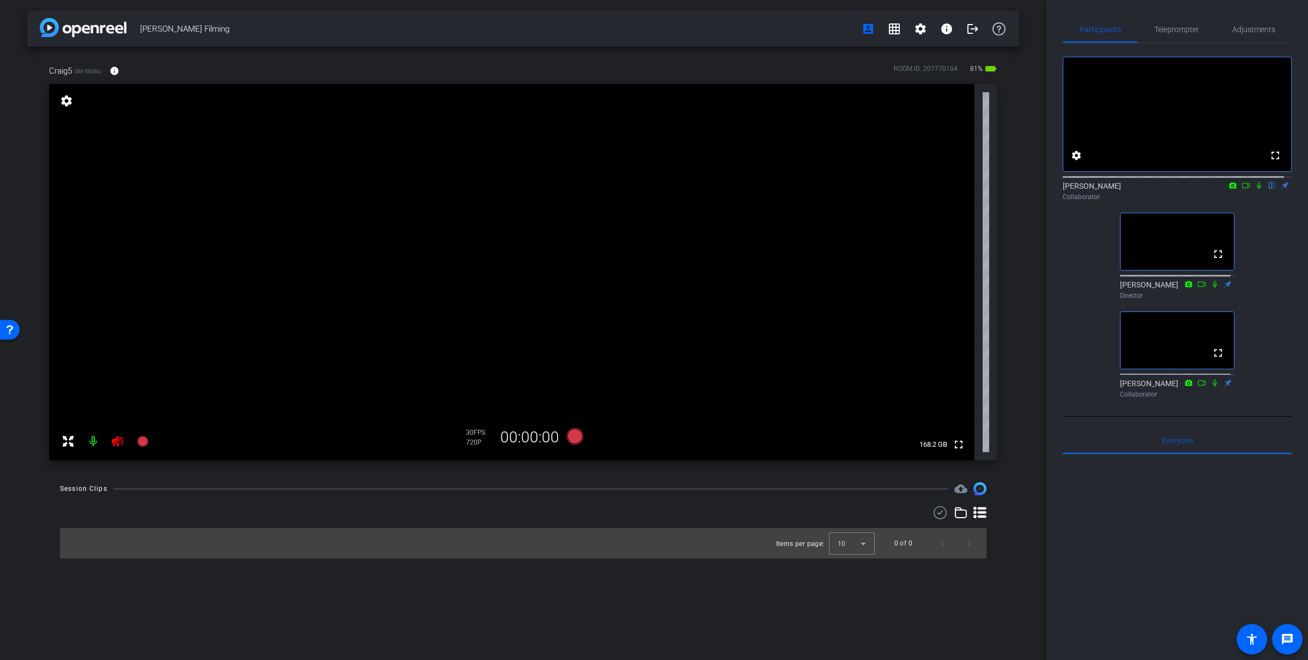
click at [118, 445] on icon at bounding box center [117, 441] width 11 height 11
click at [1247, 28] on span "Adjustments" at bounding box center [1254, 30] width 43 height 8
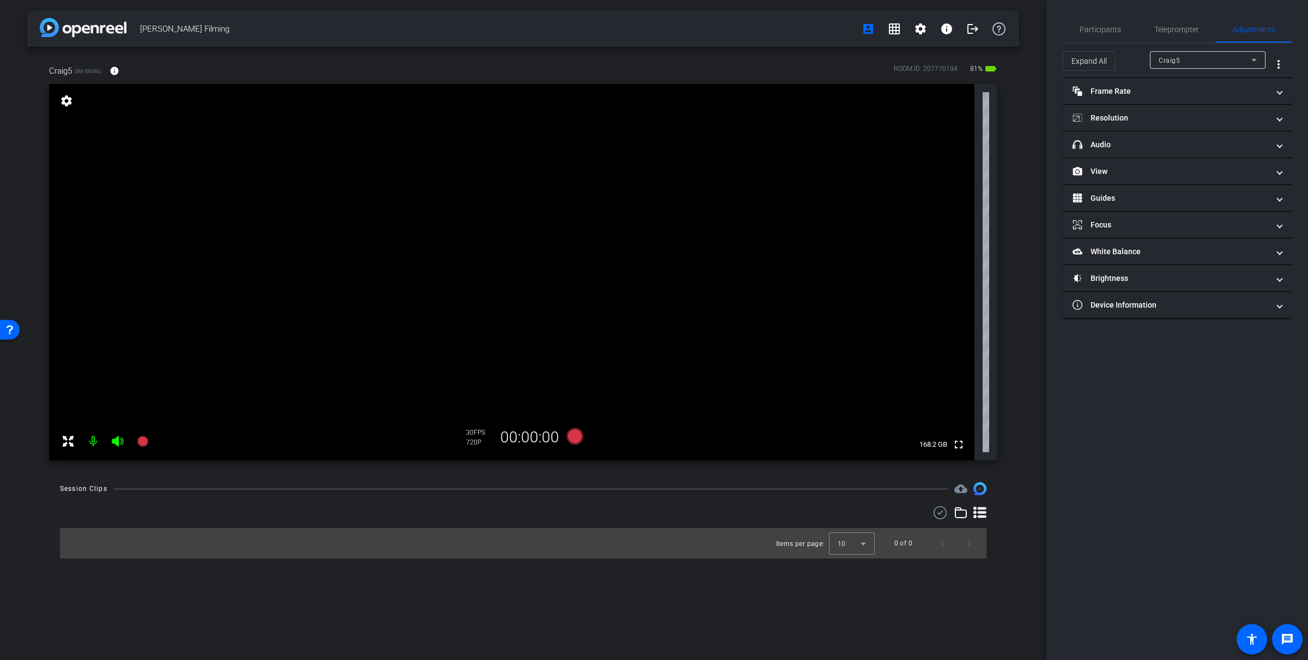
click at [1216, 61] on div "Craig5" at bounding box center [1205, 60] width 93 height 14
click at [1185, 39] on div at bounding box center [654, 330] width 1308 height 660
click at [1183, 28] on span "Teleprompter" at bounding box center [1177, 30] width 45 height 8
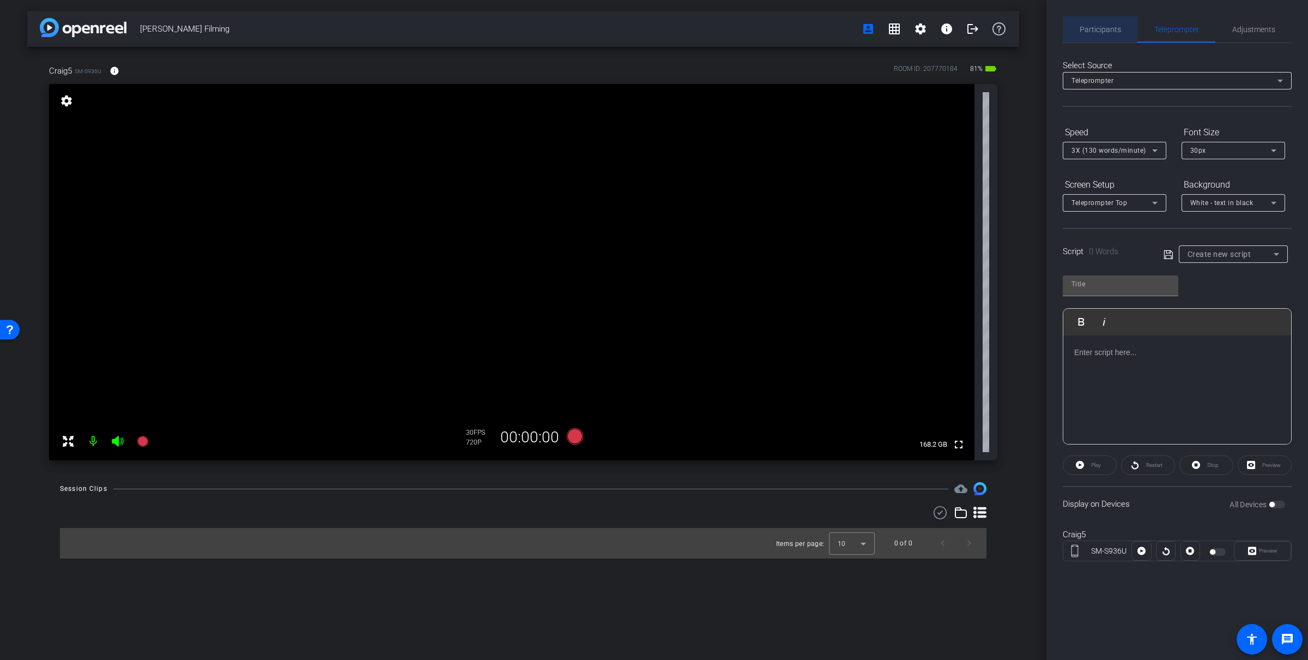
click at [1109, 22] on span "Participants" at bounding box center [1100, 29] width 41 height 26
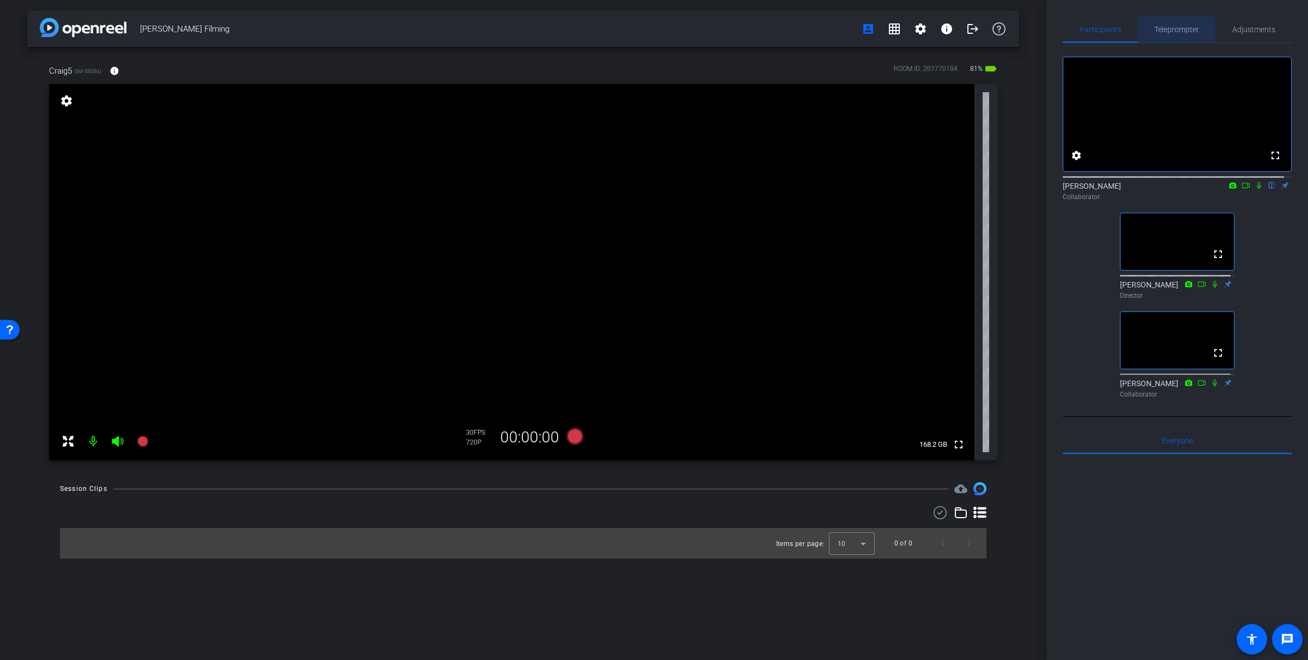
click at [1161, 33] on span "Teleprompter" at bounding box center [1177, 30] width 45 height 8
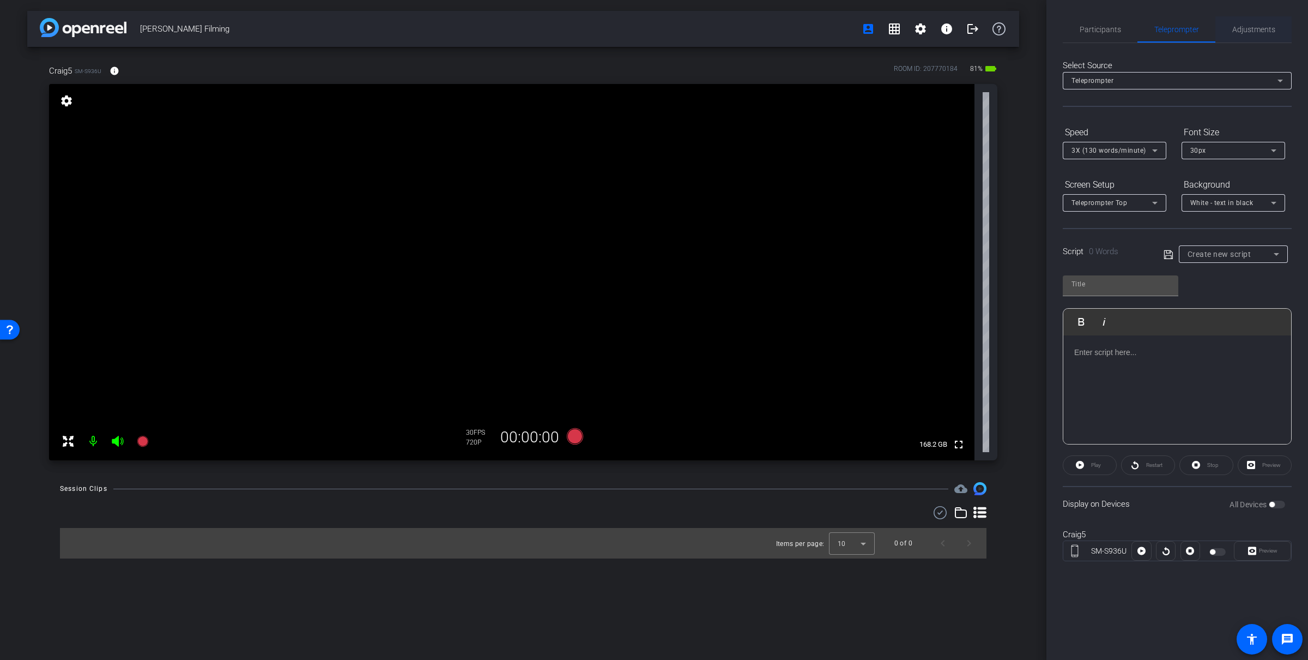
click at [1289, 34] on div "Adjustments" at bounding box center [1254, 29] width 76 height 26
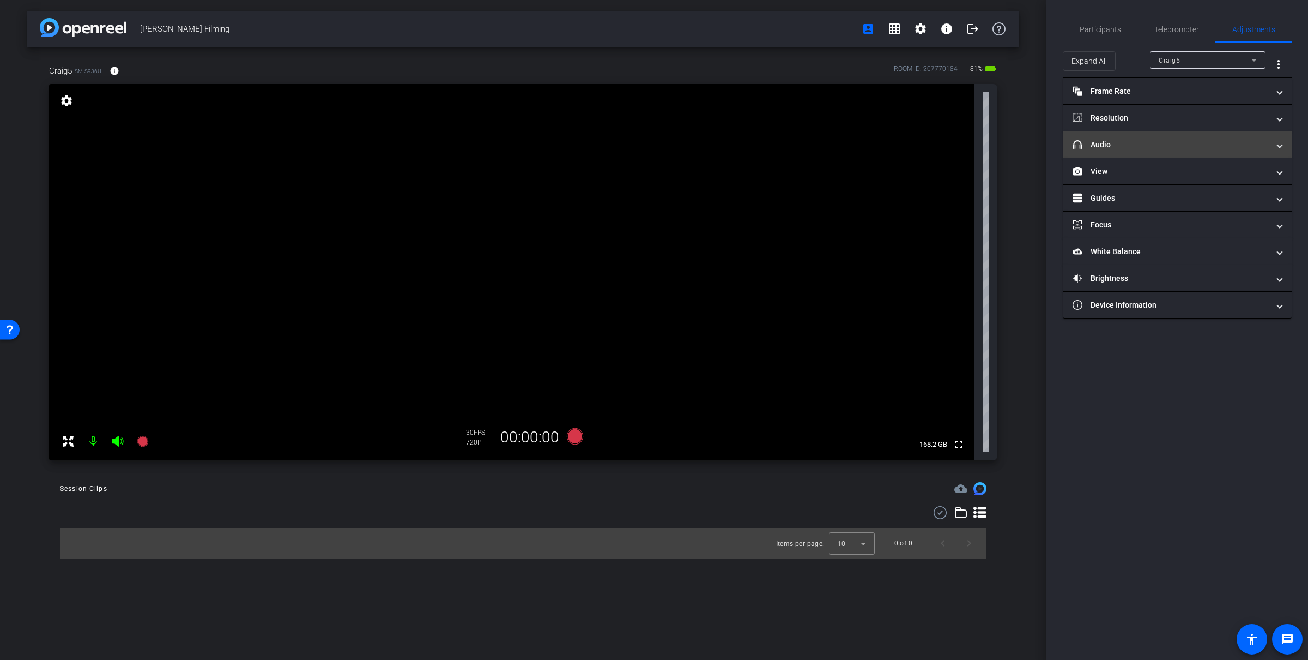
click at [1184, 147] on mat-panel-title "headphone icon Audio" at bounding box center [1171, 144] width 196 height 11
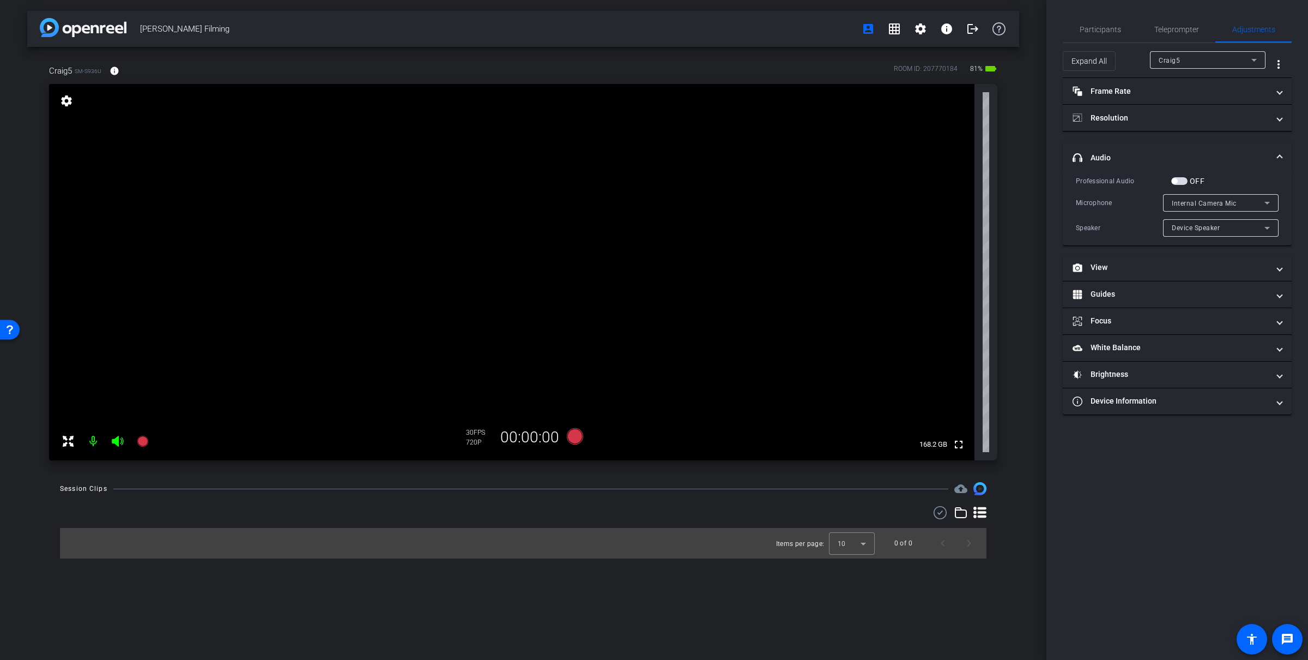
click at [1192, 202] on span "Internal Camera Mic" at bounding box center [1204, 204] width 65 height 8
click at [1215, 183] on div at bounding box center [654, 330] width 1308 height 660
click at [1215, 183] on div "Professional Audio OFF" at bounding box center [1177, 180] width 203 height 11
click at [1210, 162] on mat-panel-title "headphone icon Audio" at bounding box center [1171, 157] width 196 height 11
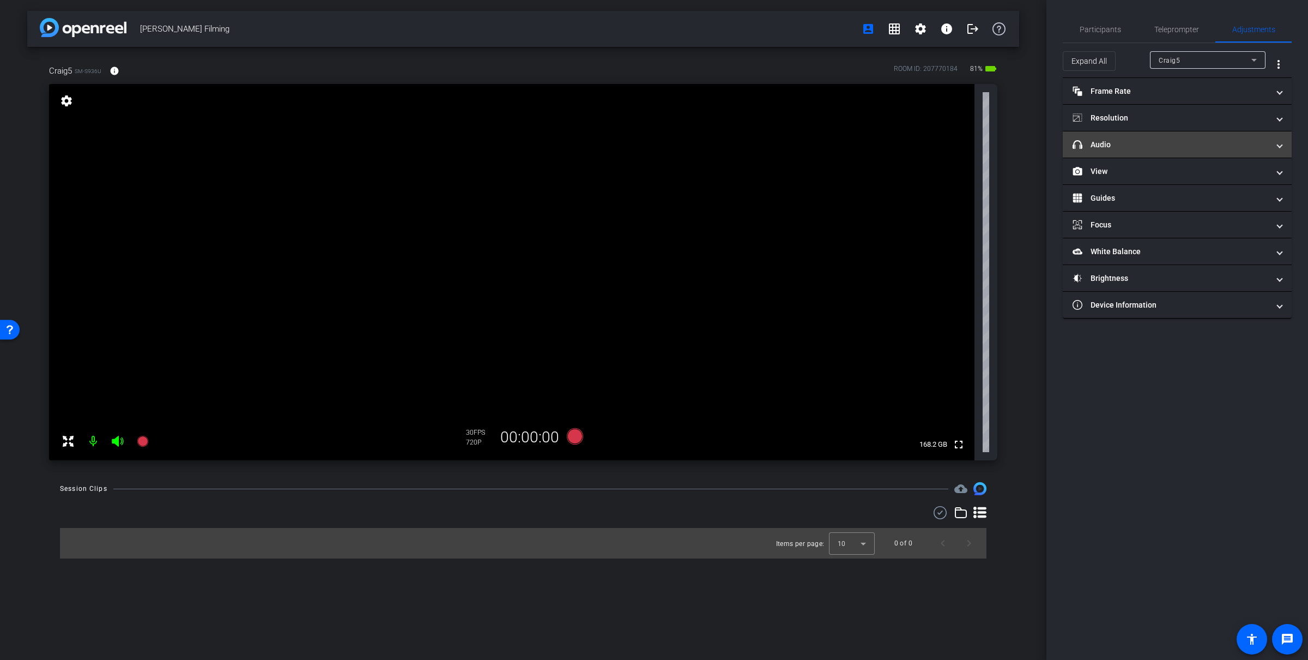
click at [1185, 147] on mat-panel-title "headphone icon Audio" at bounding box center [1171, 144] width 196 height 11
click at [1185, 141] on mat-panel-title "headphone icon Audio" at bounding box center [1171, 144] width 196 height 11
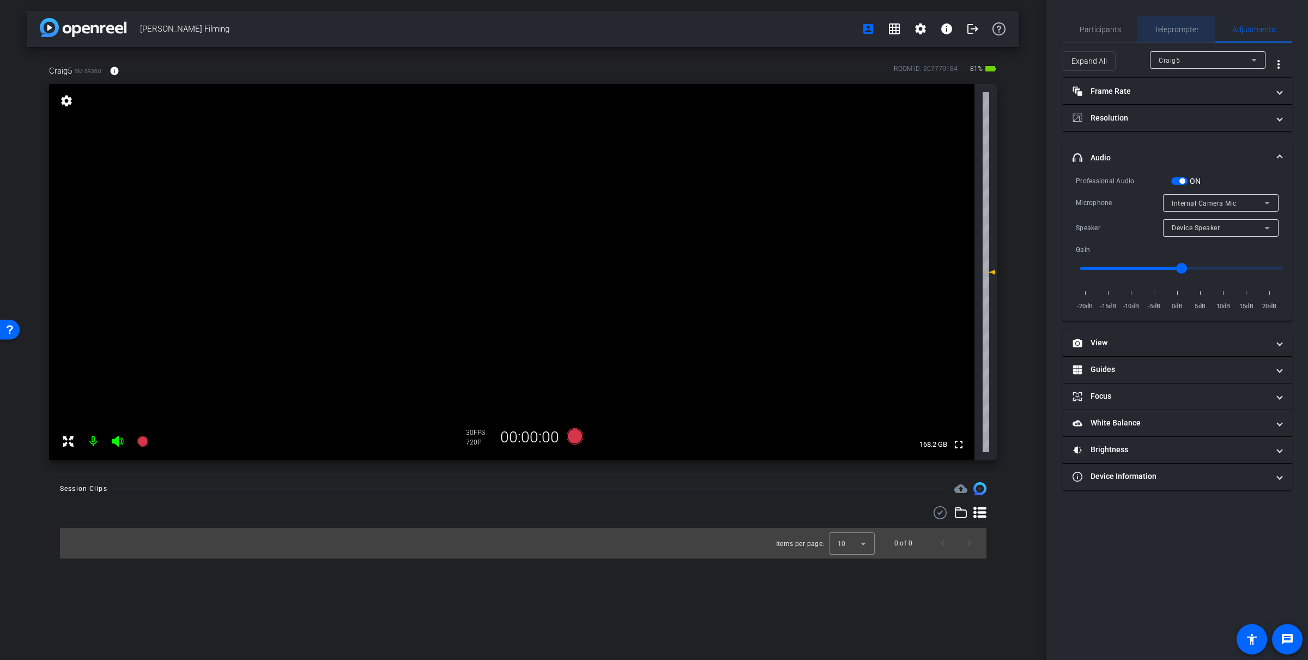
click at [1188, 26] on span "Teleprompter" at bounding box center [1177, 30] width 45 height 8
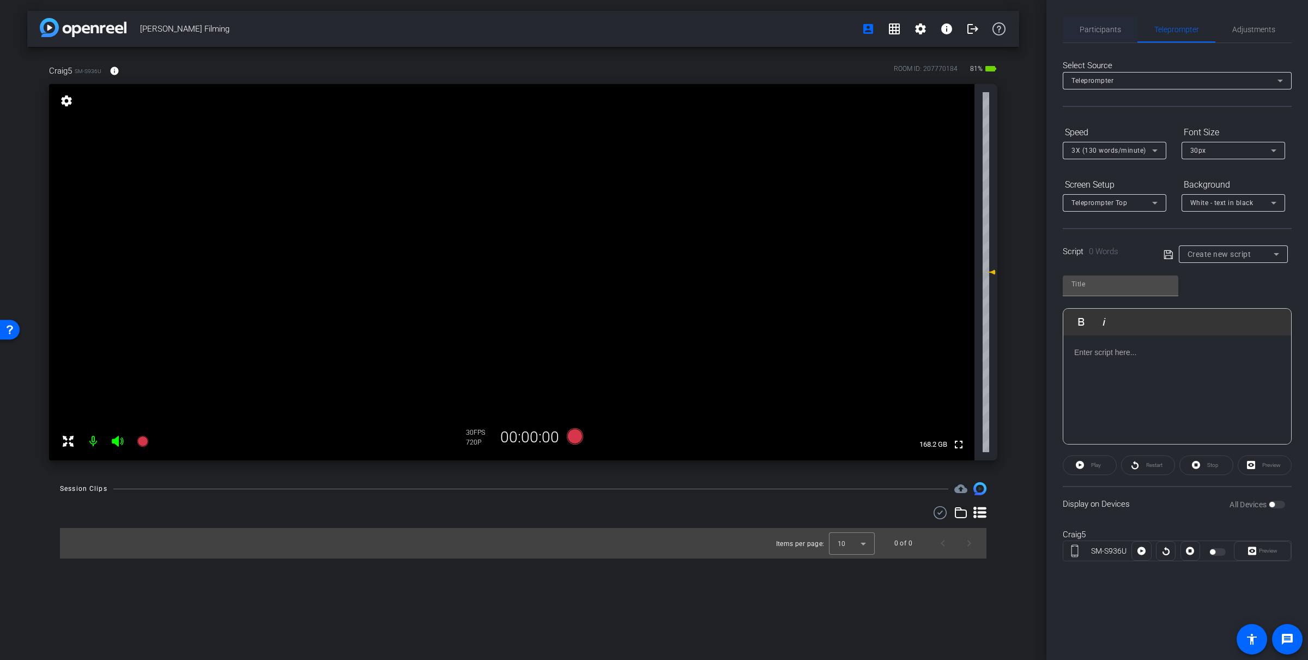
click at [1121, 26] on div "Participants" at bounding box center [1100, 29] width 75 height 26
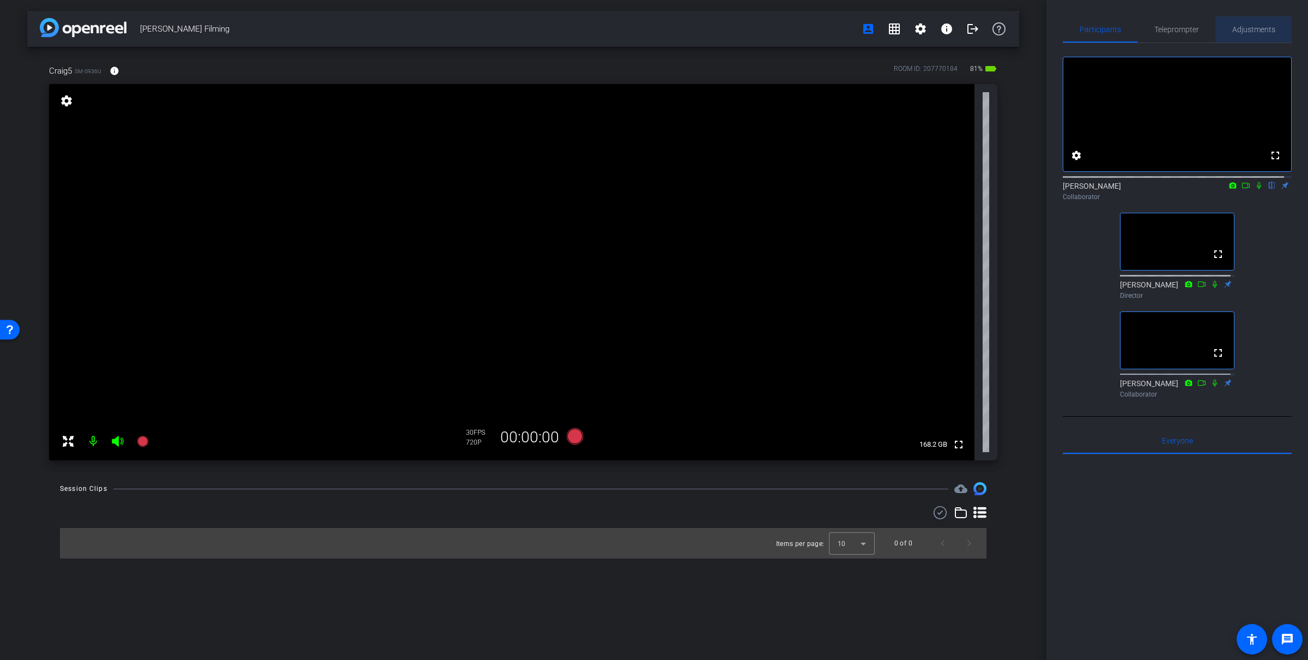
click at [1260, 35] on span "Adjustments" at bounding box center [1254, 29] width 43 height 26
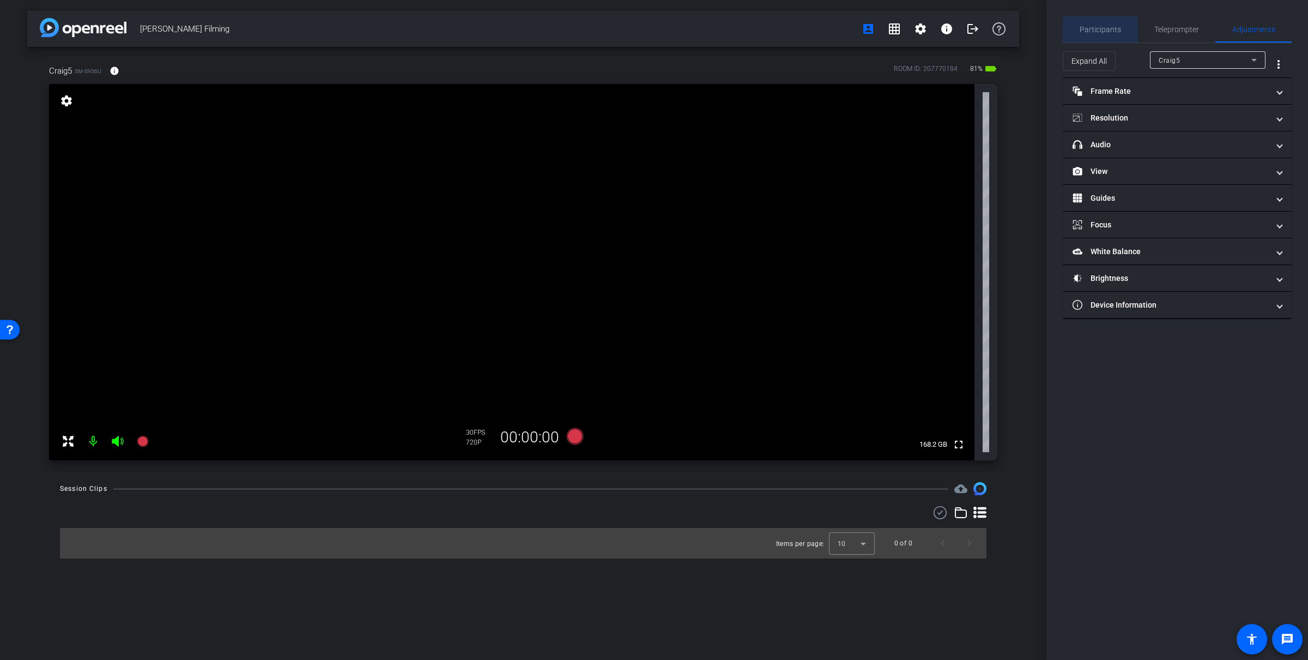
click at [1120, 26] on span "Participants" at bounding box center [1100, 30] width 41 height 8
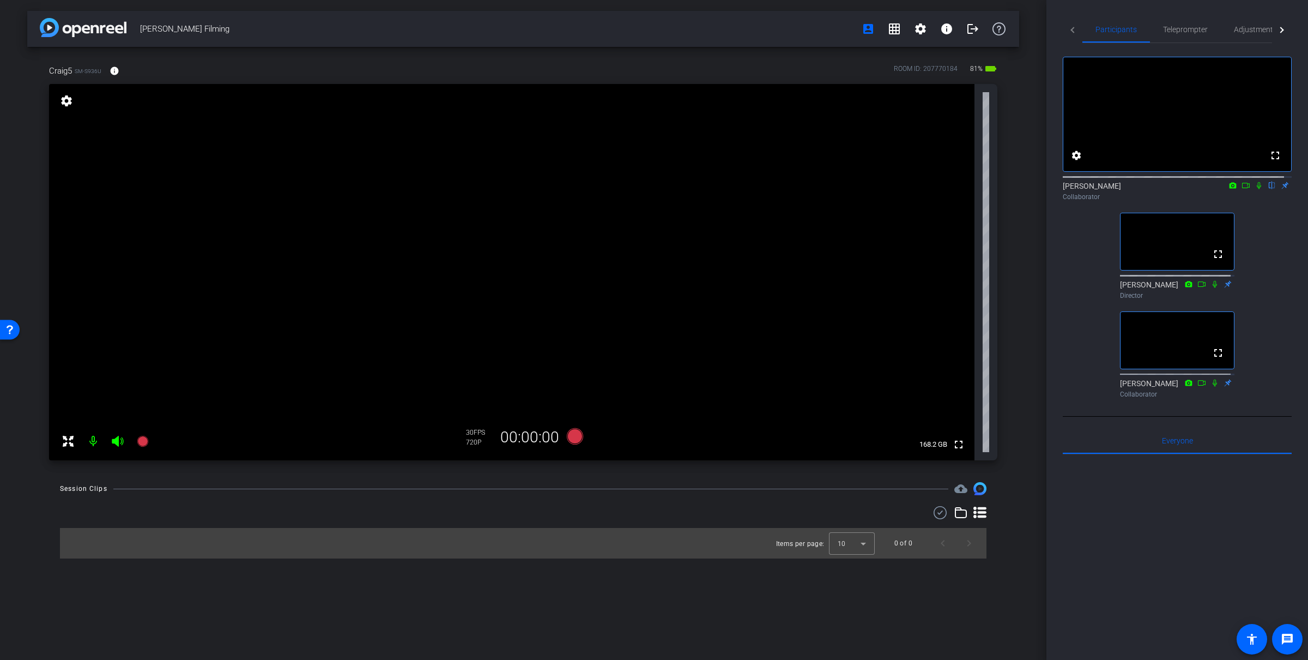
click at [1257, 189] on icon at bounding box center [1259, 185] width 4 height 7
click at [1249, 31] on span "Adjustments" at bounding box center [1255, 30] width 43 height 8
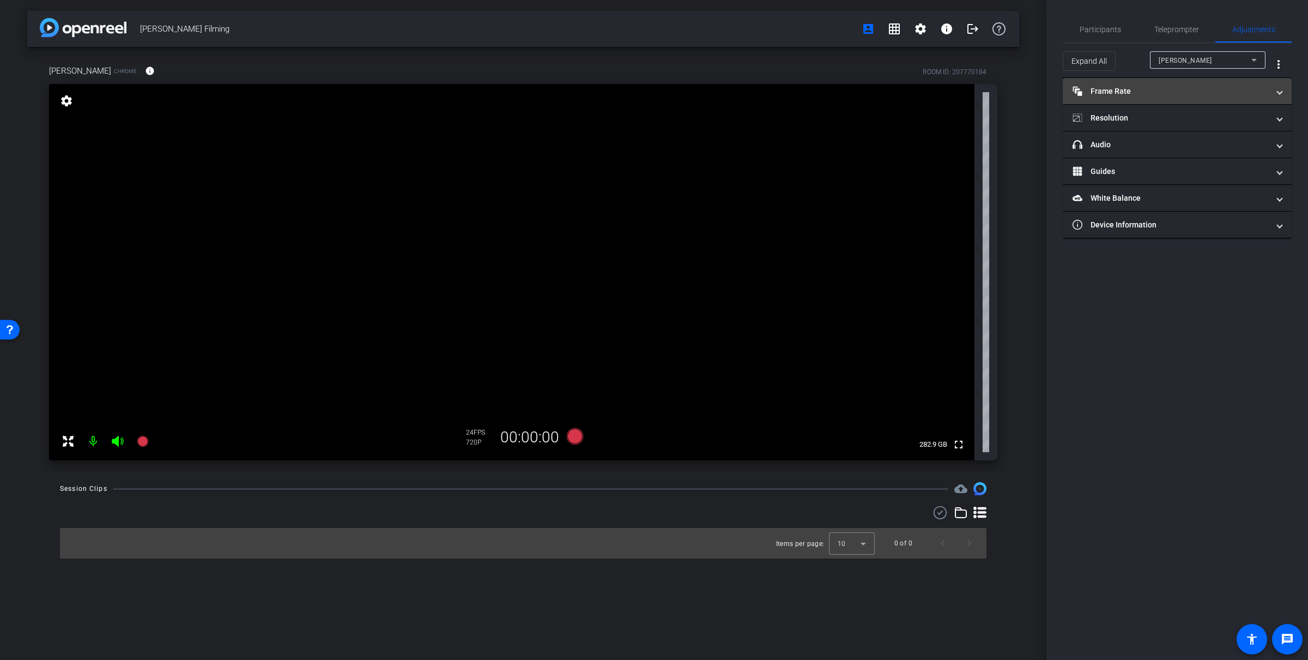
click at [1135, 94] on mat-panel-title "Frame Rate Frame Rate" at bounding box center [1171, 91] width 196 height 11
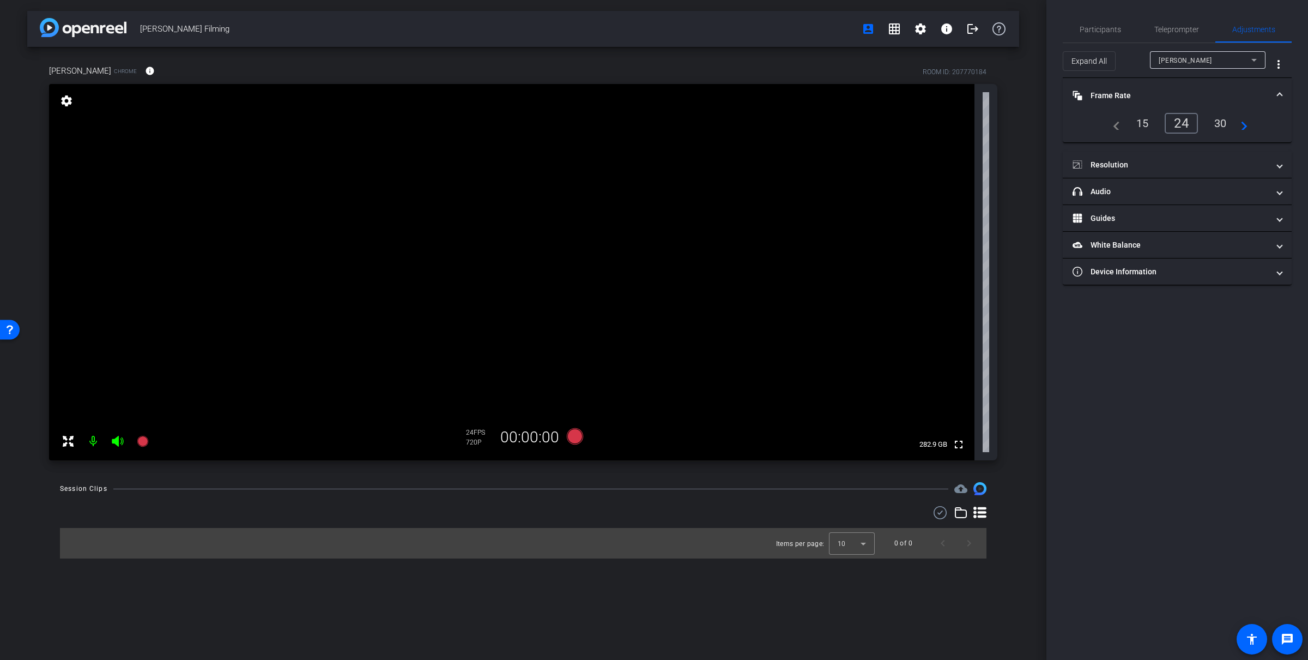
click at [1224, 122] on div "30" at bounding box center [1220, 123] width 29 height 19
click at [1174, 159] on mat-panel-title "Resolution" at bounding box center [1171, 164] width 196 height 11
click at [1184, 194] on div "1080" at bounding box center [1187, 197] width 41 height 19
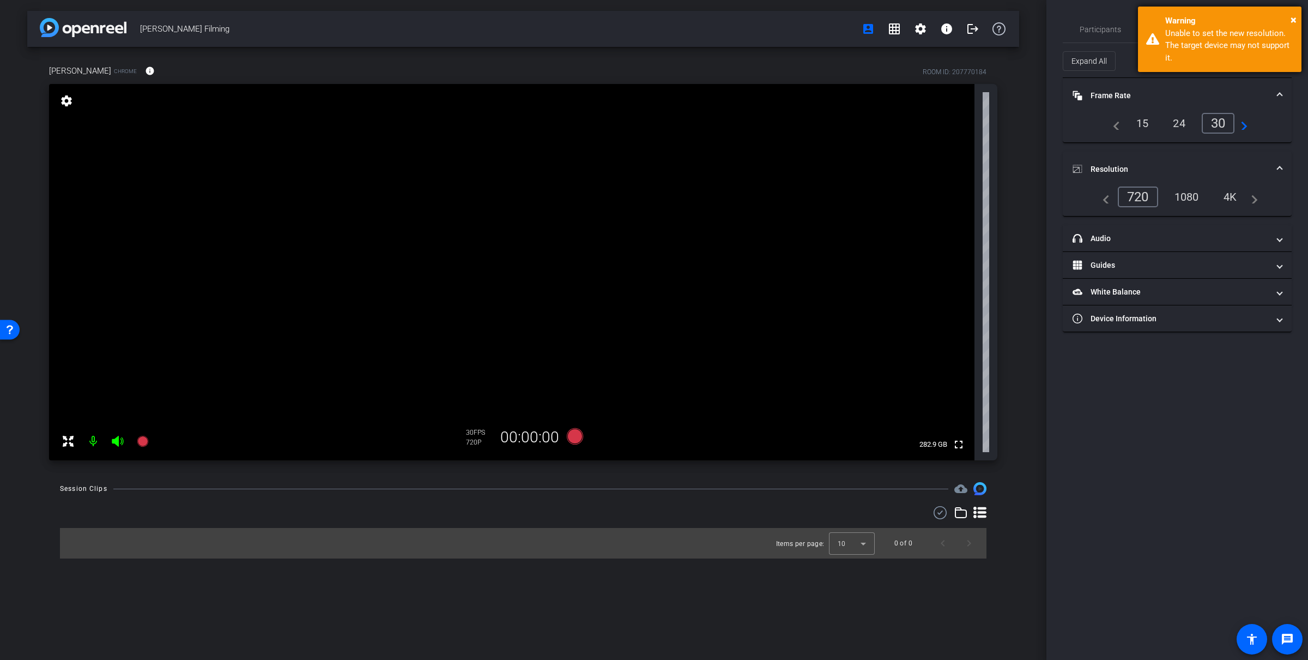
click at [1297, 16] on div "× Warning Unable to set the new resolution. The target device may not support i…" at bounding box center [1220, 39] width 164 height 65
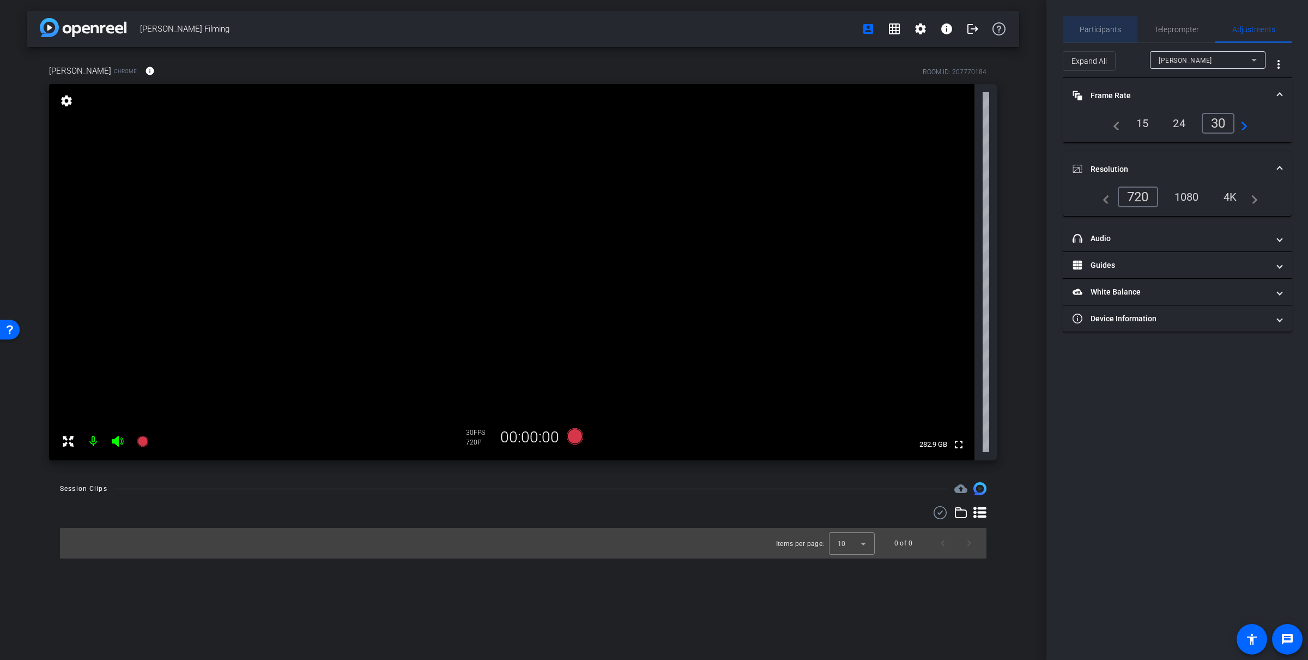
click at [1109, 33] on span "Participants" at bounding box center [1100, 30] width 41 height 8
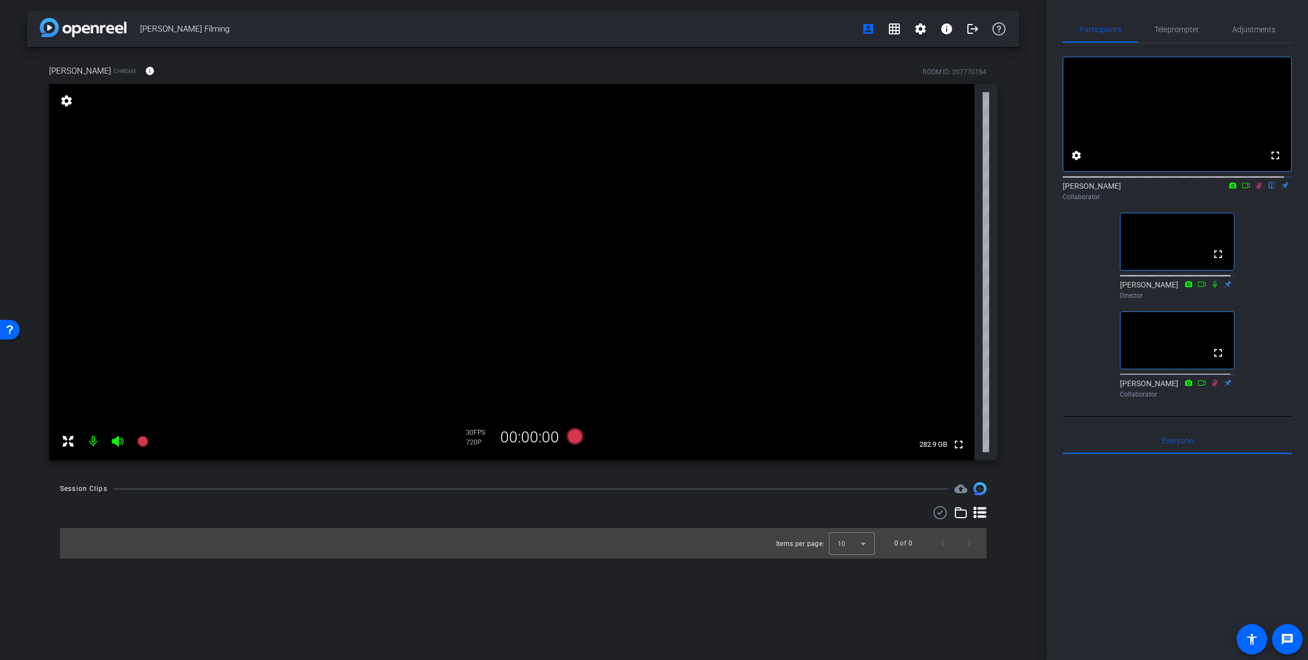
click at [1243, 190] on mat-icon at bounding box center [1246, 185] width 13 height 10
click at [1270, 189] on icon at bounding box center [1273, 185] width 6 height 7
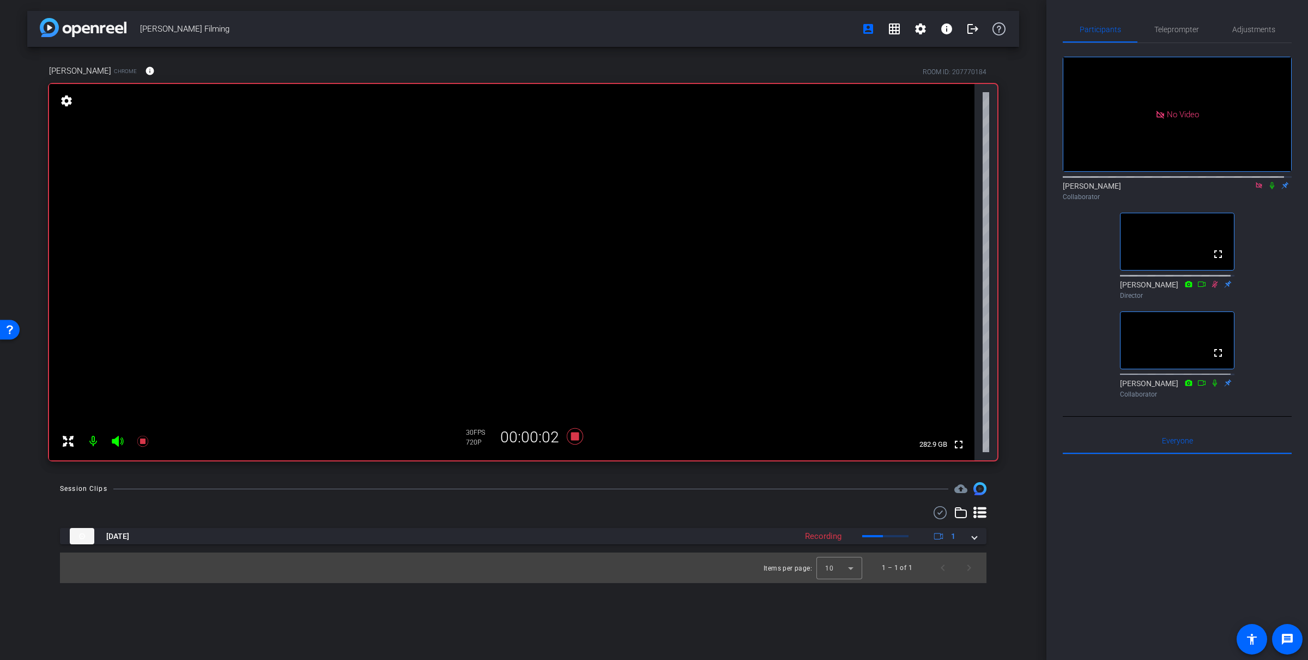
click at [1266, 190] on mat-icon at bounding box center [1272, 185] width 13 height 10
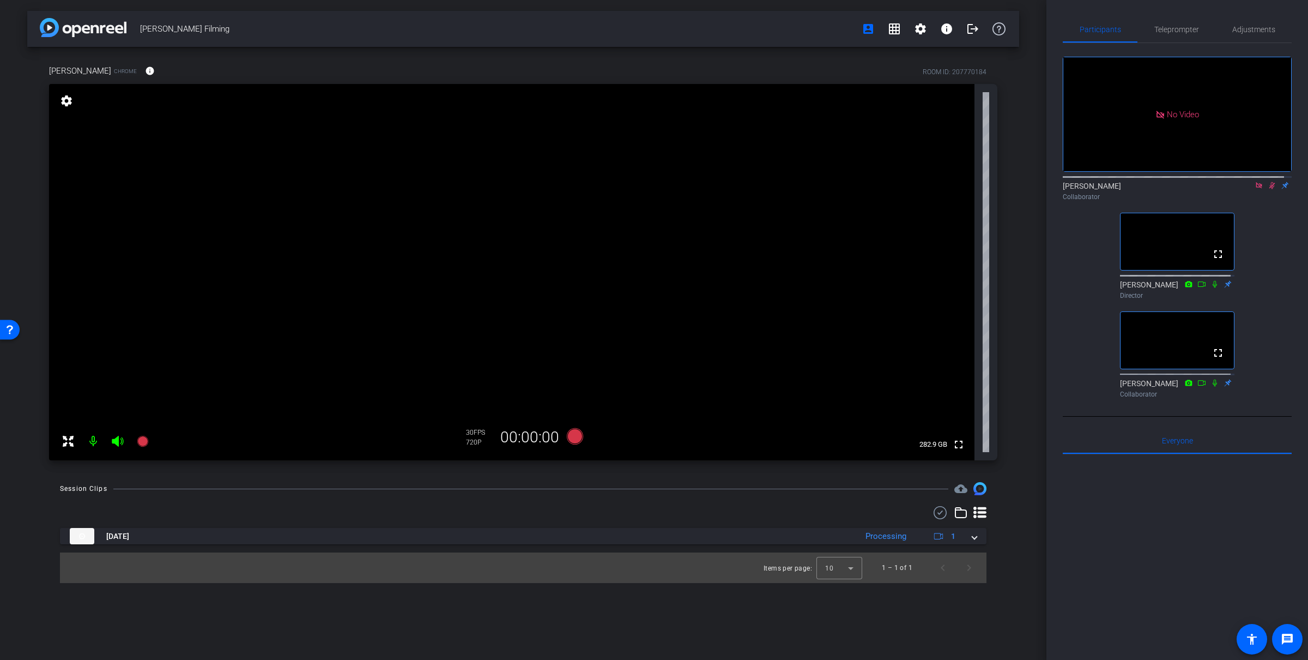
click at [1268, 189] on icon at bounding box center [1272, 186] width 9 height 8
click at [1264, 201] on div "[PERSON_NAME] Collaborator" at bounding box center [1177, 190] width 229 height 21
click at [1268, 189] on icon at bounding box center [1272, 186] width 9 height 8
click at [1255, 189] on icon at bounding box center [1259, 186] width 9 height 8
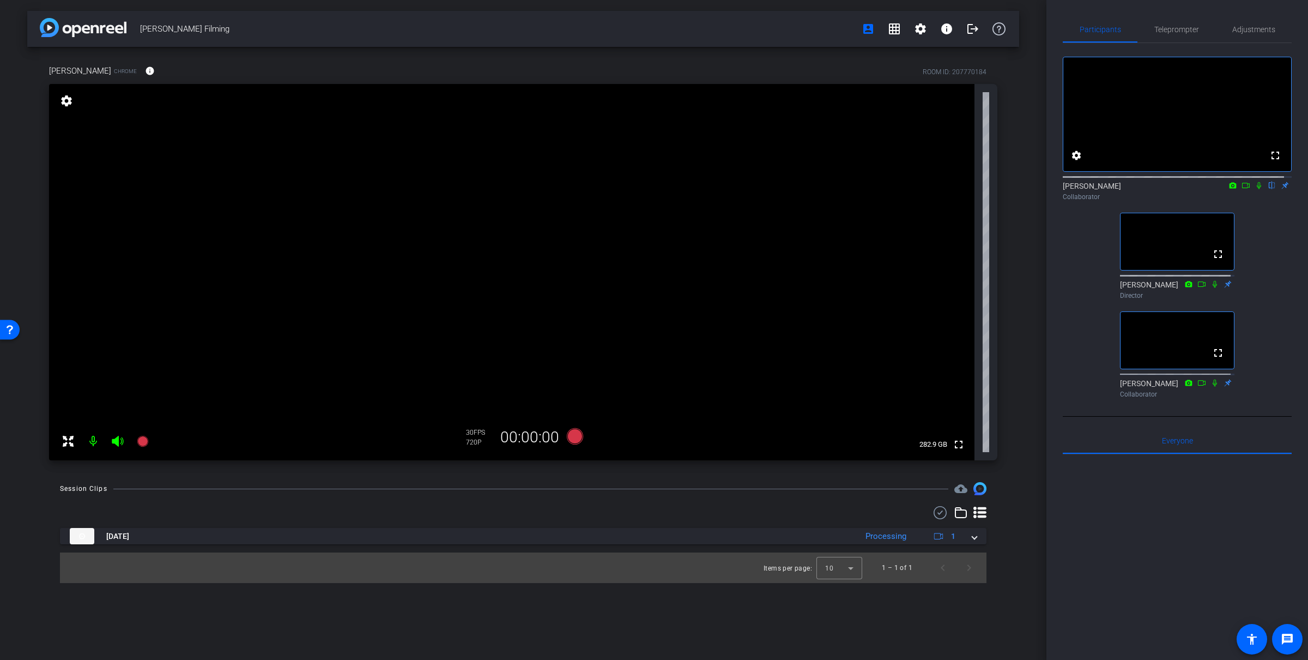
click at [1257, 189] on icon at bounding box center [1259, 185] width 4 height 7
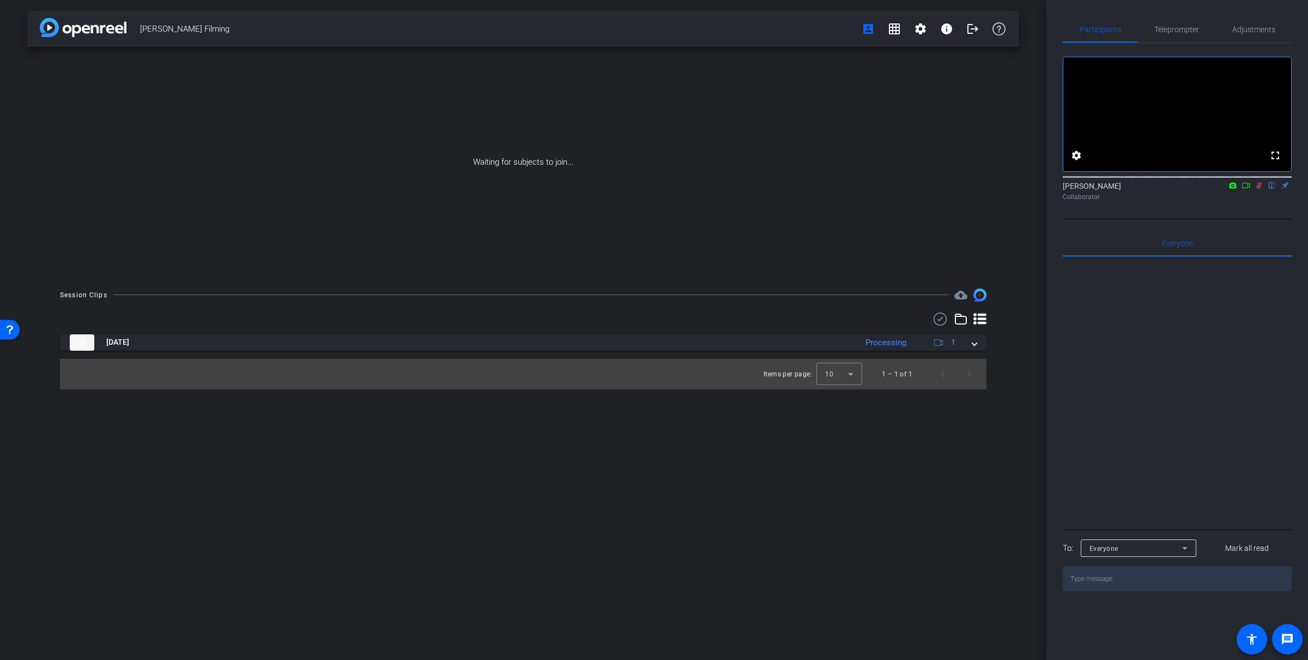
click at [1238, 190] on mat-icon at bounding box center [1233, 185] width 13 height 10
click at [1245, 200] on div at bounding box center [654, 330] width 1308 height 660
click at [1244, 189] on icon at bounding box center [1246, 186] width 9 height 8
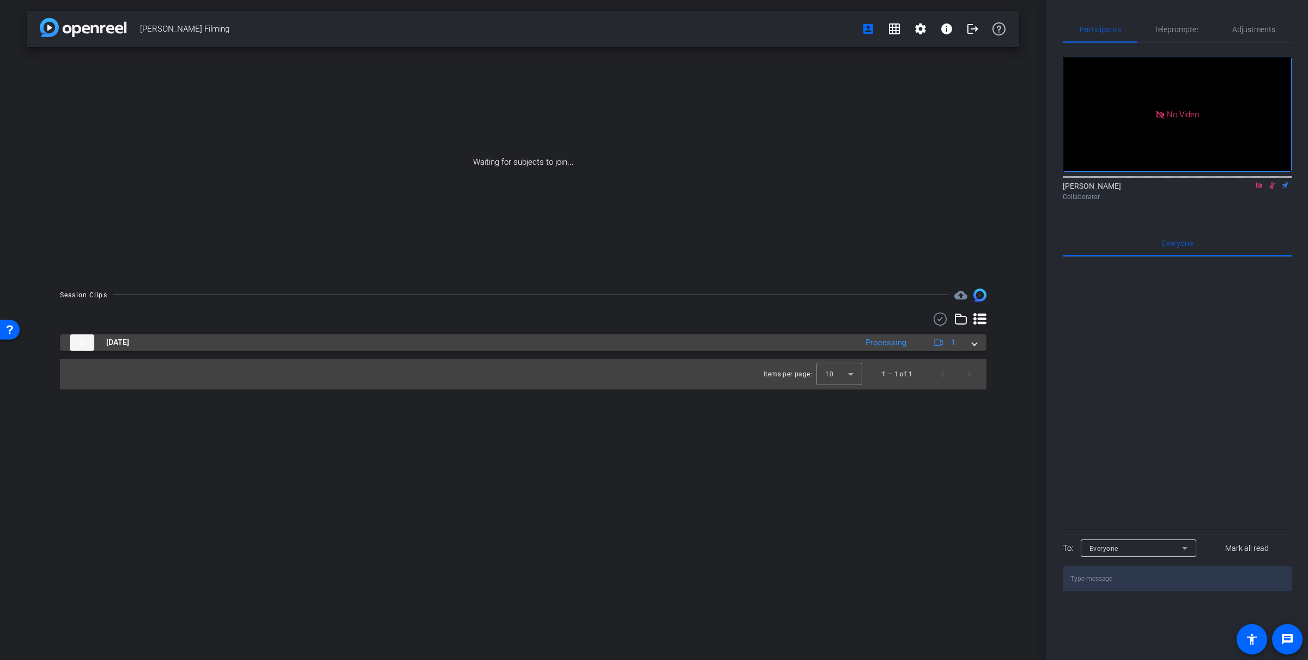
click at [895, 348] on mat-panel-description "Processing 1" at bounding box center [912, 342] width 104 height 16
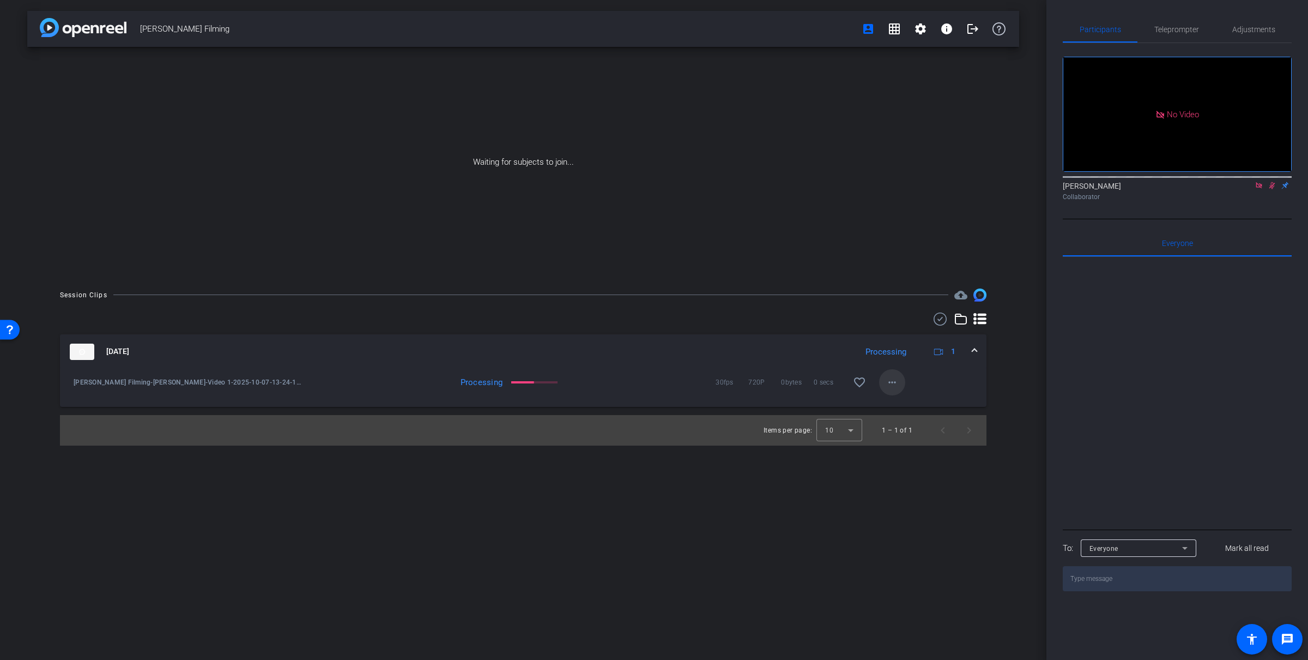
click at [897, 377] on mat-icon "more_horiz" at bounding box center [892, 382] width 13 height 13
click at [904, 401] on span "Download Original" at bounding box center [920, 404] width 65 height 13
click at [876, 407] on openreel-recordings-list-clip "[DATE] Ready 1 play_circle_outline [PERSON_NAME] Filming-[PERSON_NAME]-Video 1-…" at bounding box center [523, 389] width 927 height 111
click at [892, 385] on mat-icon "more_horiz" at bounding box center [892, 382] width 13 height 13
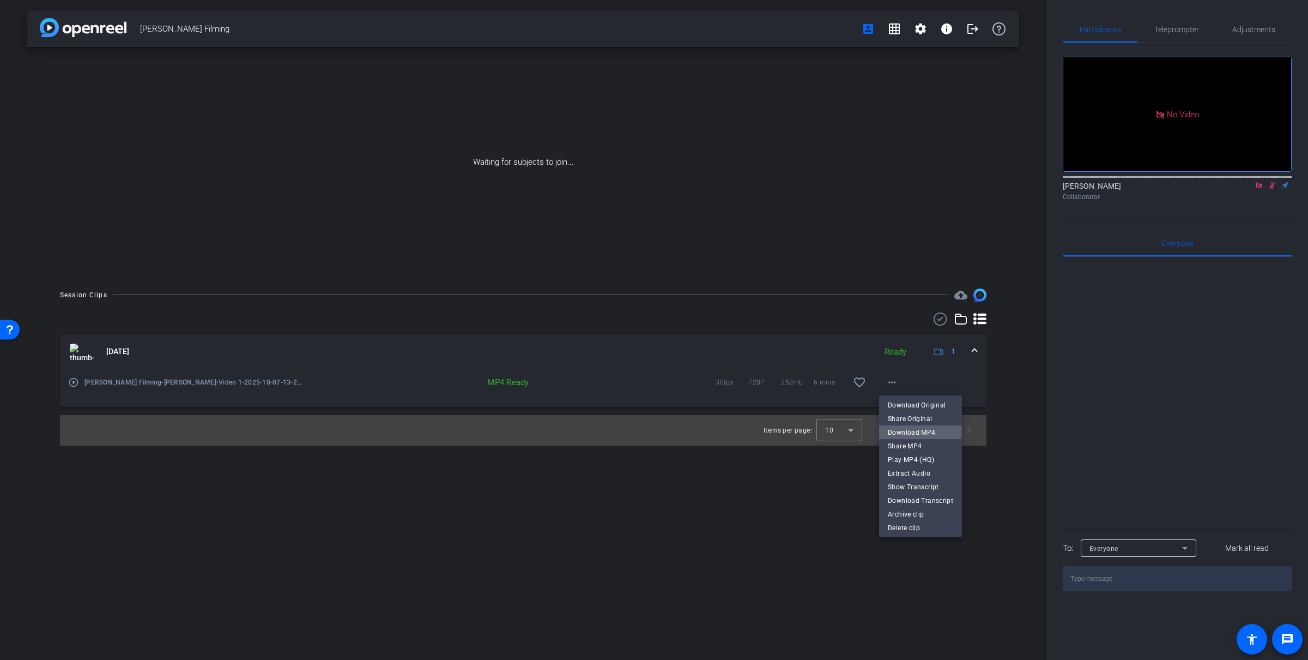
click at [904, 427] on span "Download MP4" at bounding box center [920, 431] width 65 height 13
